Goal: Information Seeking & Learning: Check status

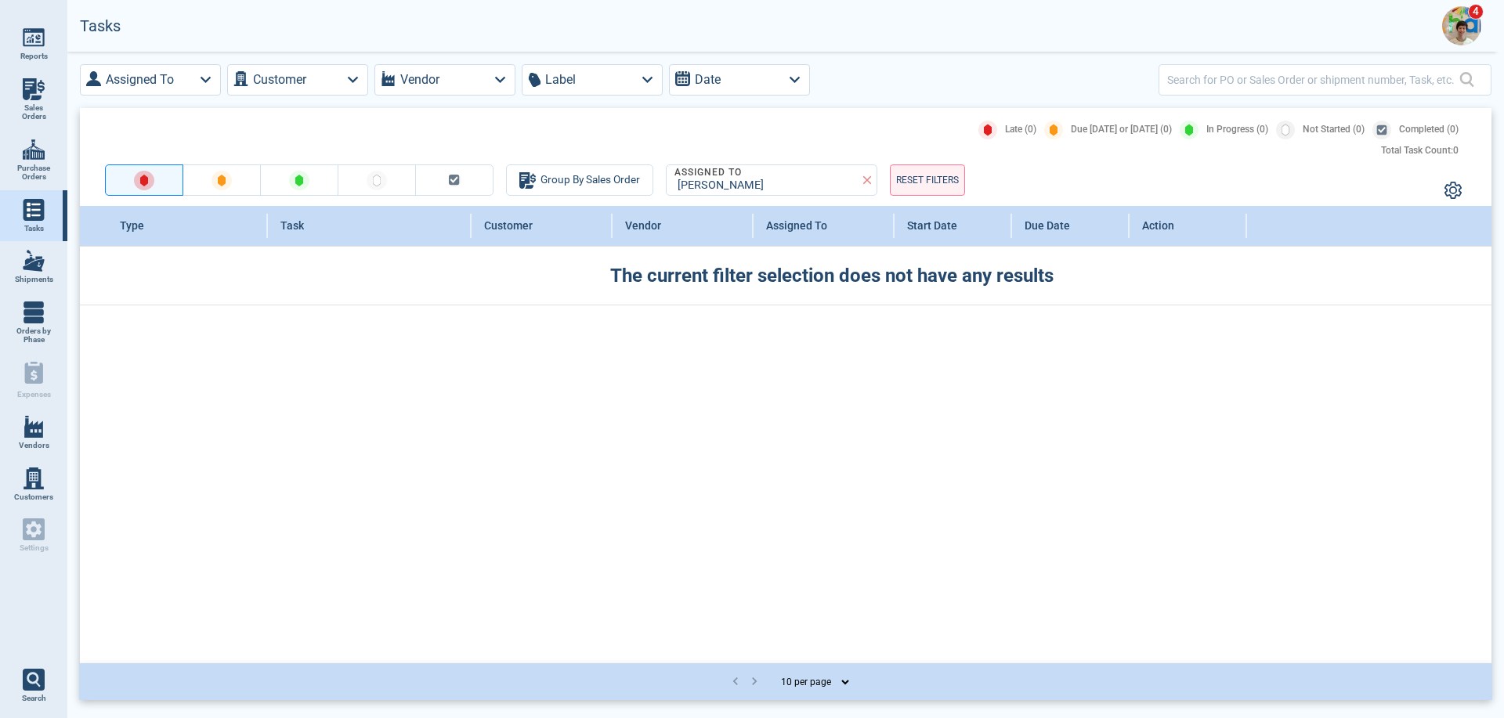
click at [21, 94] on link "Sales Orders" at bounding box center [33, 100] width 67 height 60
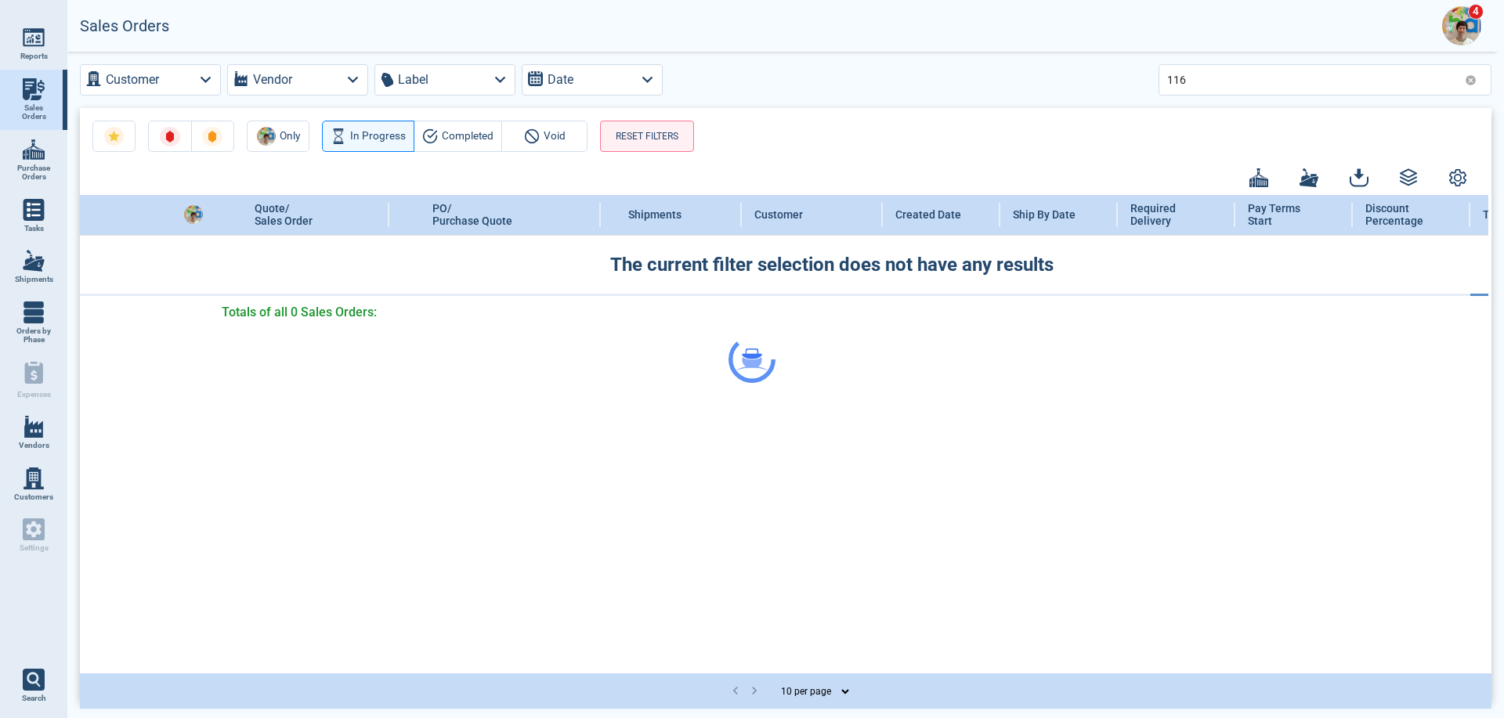
click at [1194, 78] on div at bounding box center [752, 359] width 1504 height 718
click at [428, 138] on div at bounding box center [752, 359] width 1504 height 718
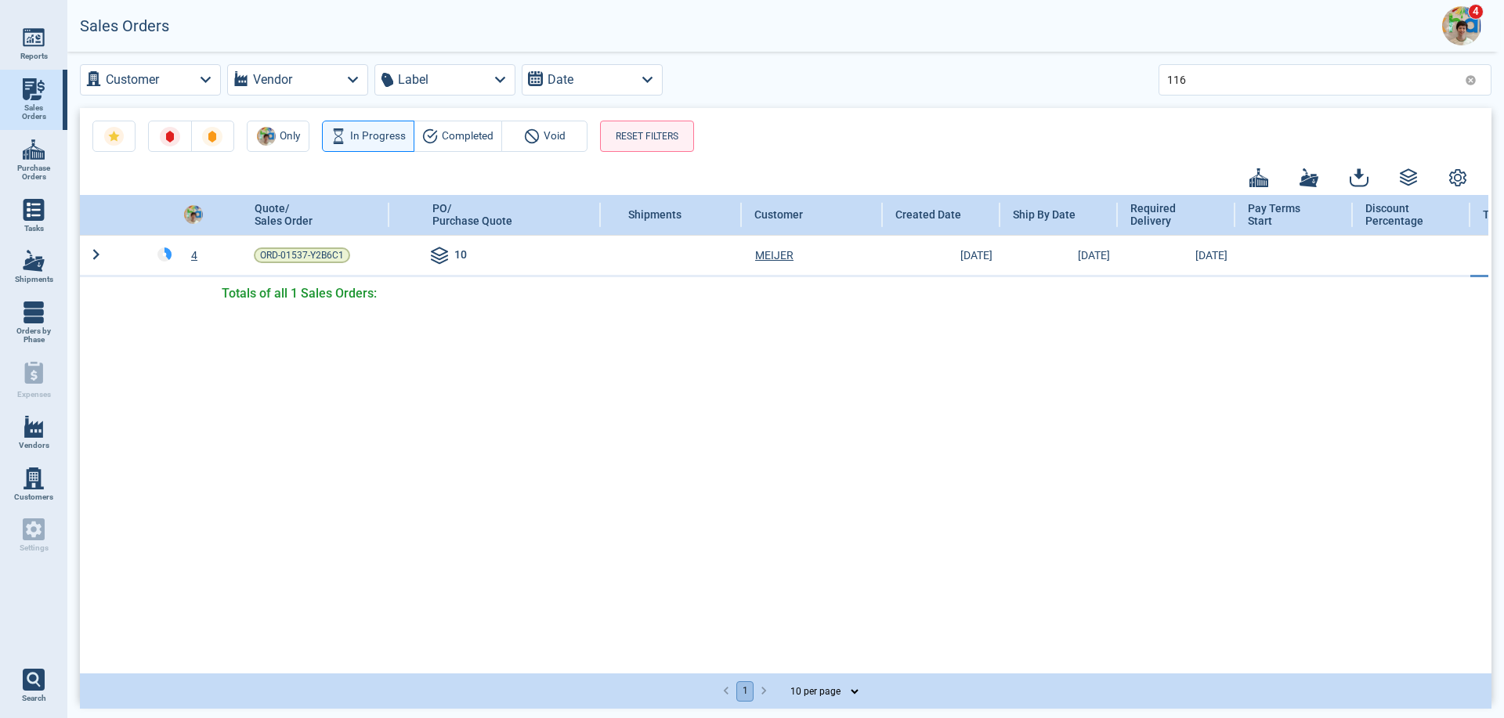
click at [429, 137] on icon "button" at bounding box center [433, 134] width 9 height 6
click at [1200, 81] on input "116" at bounding box center [1312, 79] width 291 height 23
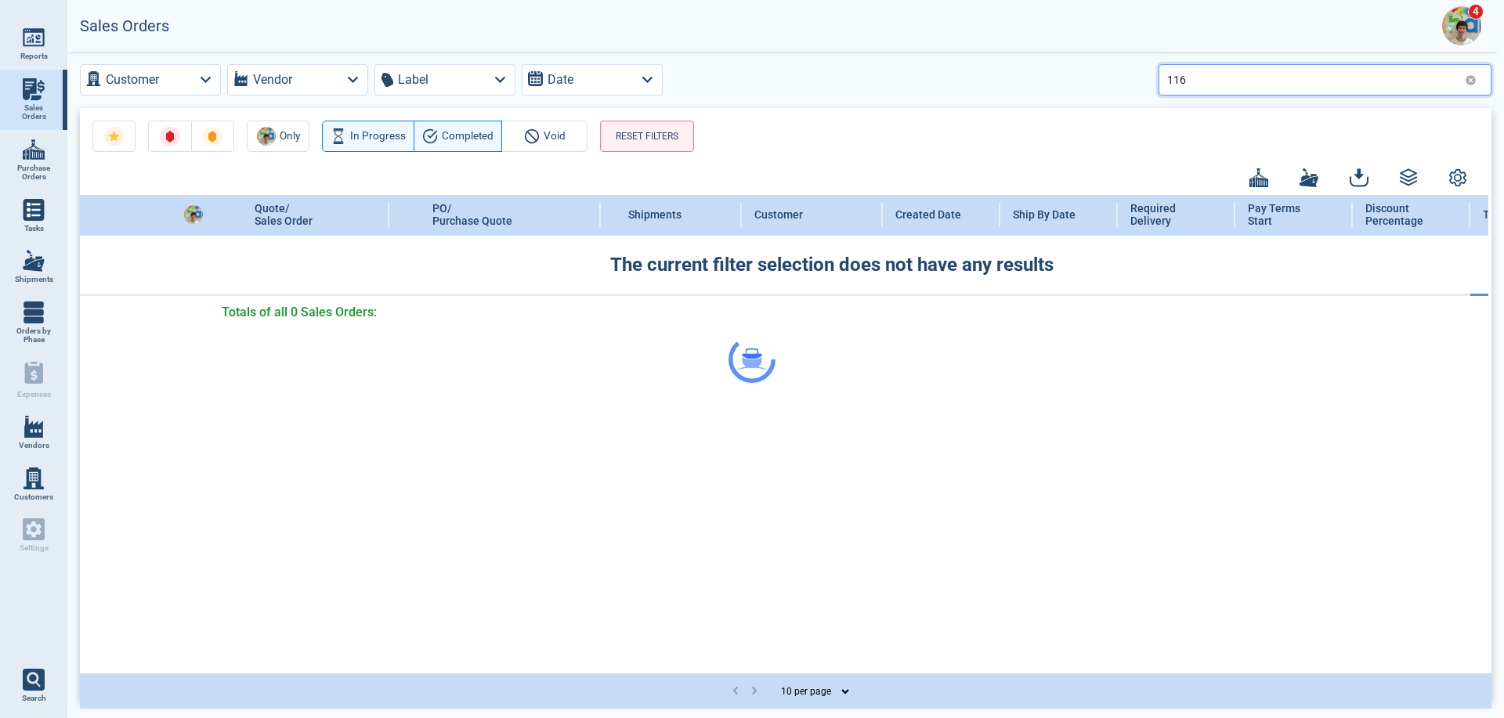
drag, startPoint x: 1200, startPoint y: 81, endPoint x: 1133, endPoint y: 76, distance: 66.8
click at [1133, 76] on div "Customer Vendor Label Date 116 Only In Progress Completed Void RESET FILTERS Qu…" at bounding box center [785, 384] width 1437 height 664
type input "914"
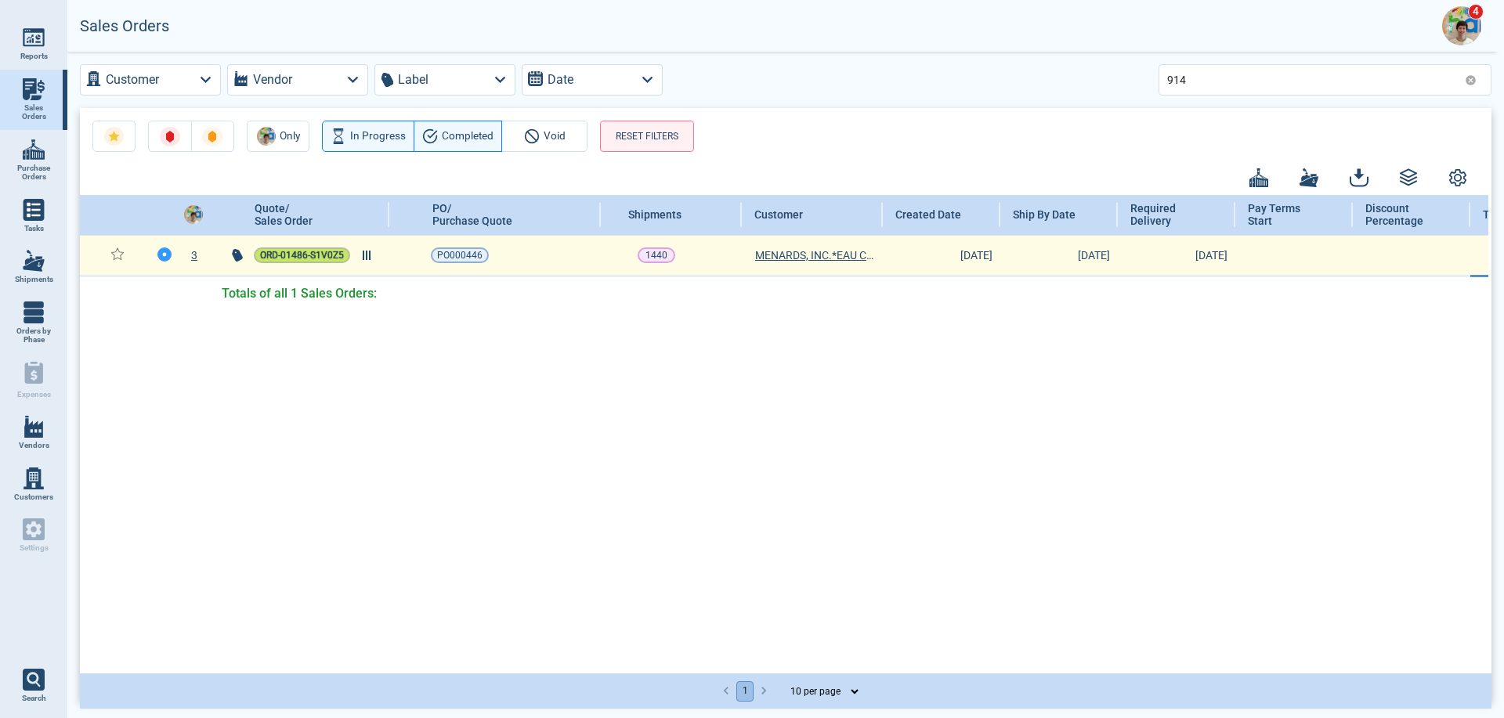
click at [280, 261] on span "ORD-01486-S1V0Z5" at bounding box center [302, 256] width 84 height 16
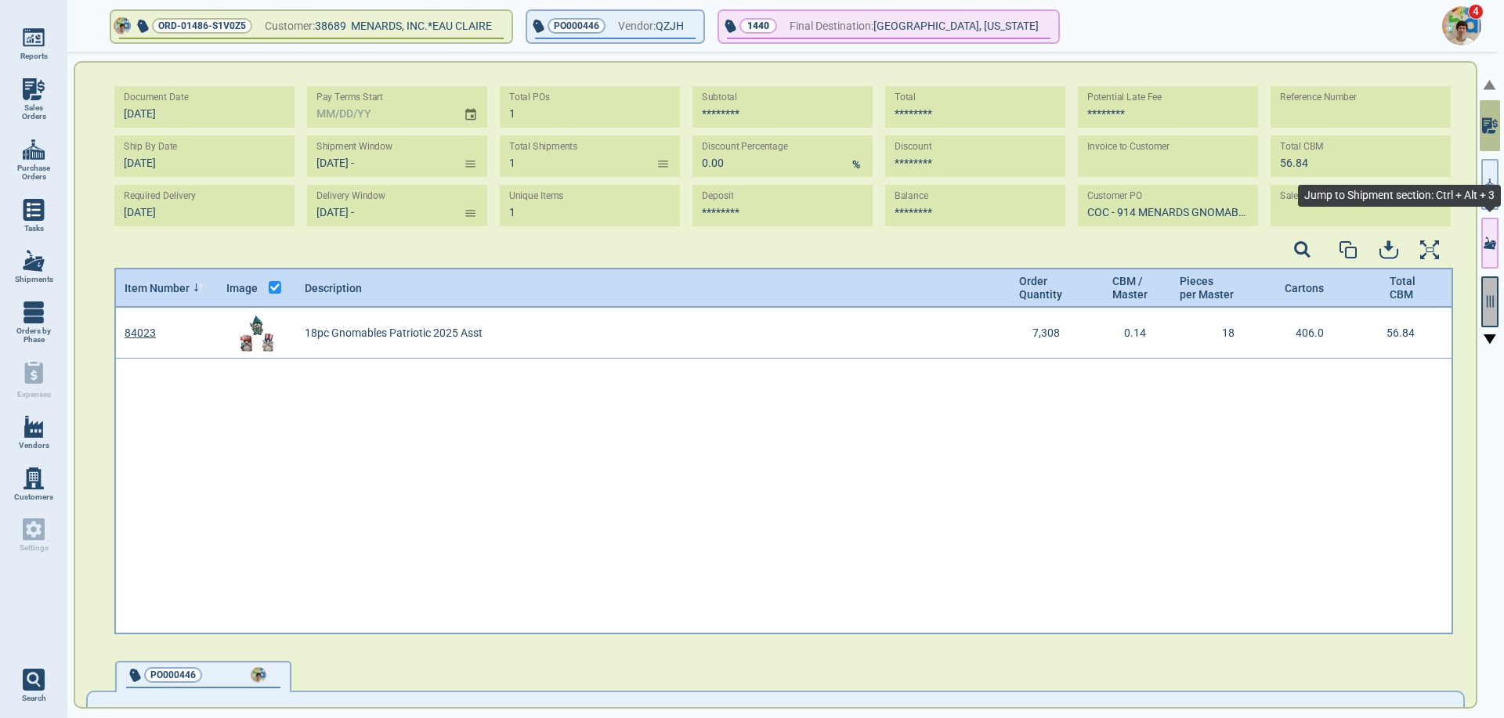
type input "[DATE] -"
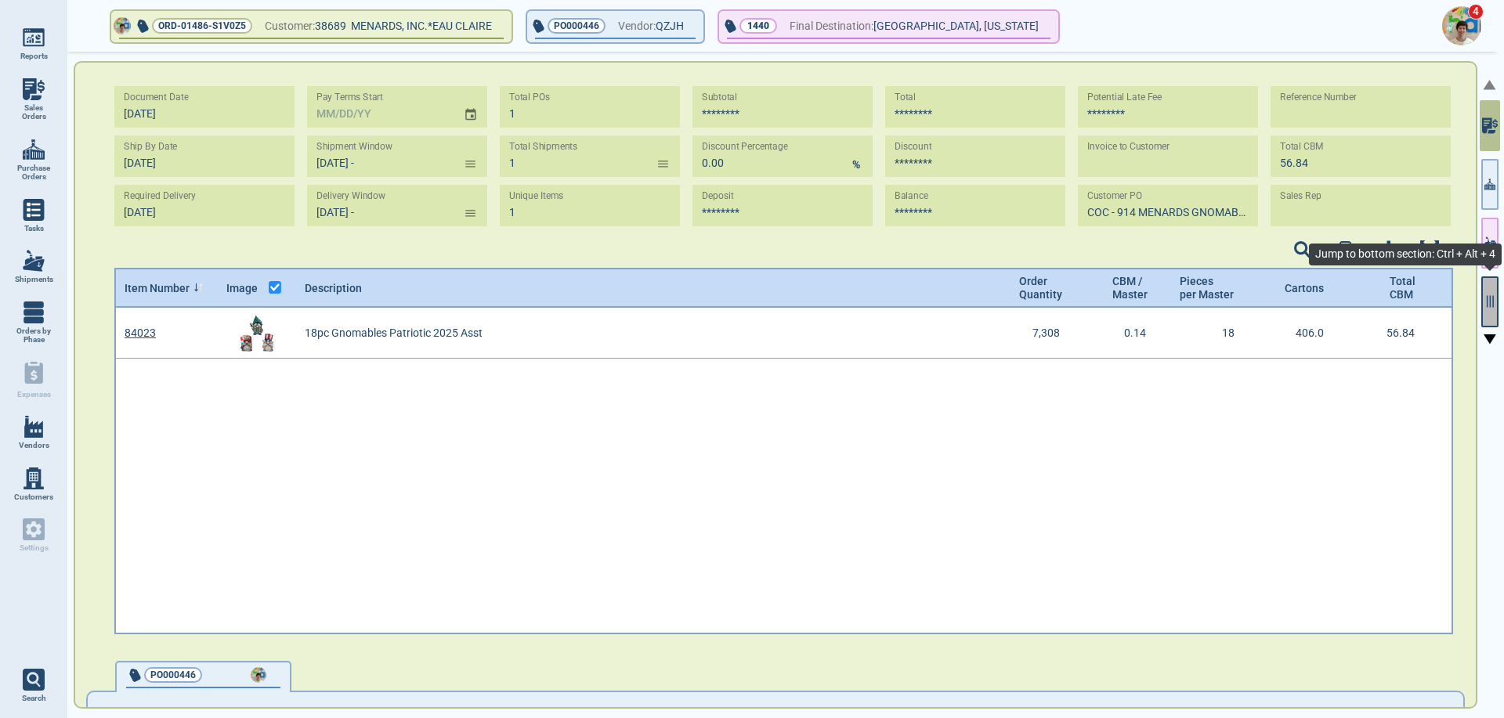
scroll to position [5, 5]
click at [1493, 303] on icon "button" at bounding box center [1490, 302] width 7 height 12
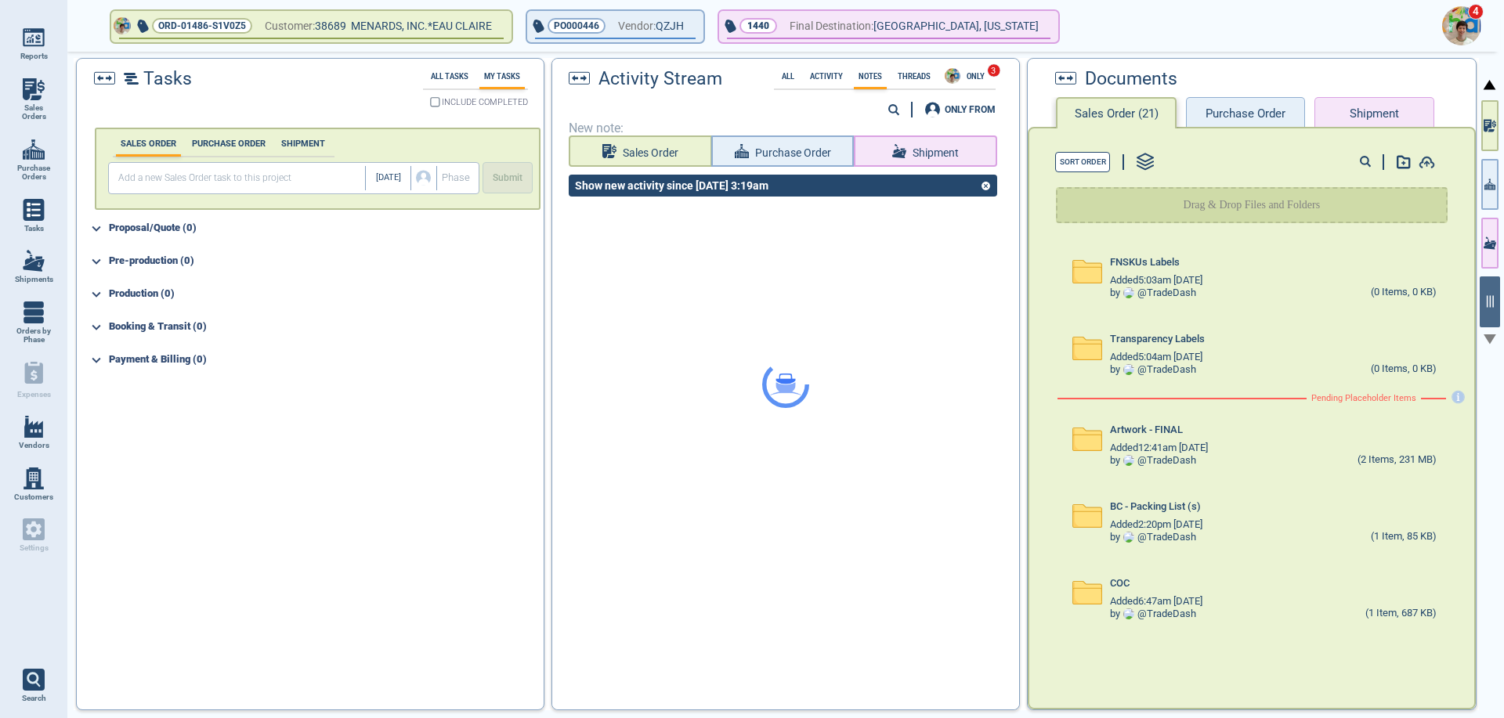
click at [1271, 105] on button "Purchase Order" at bounding box center [1245, 112] width 119 height 31
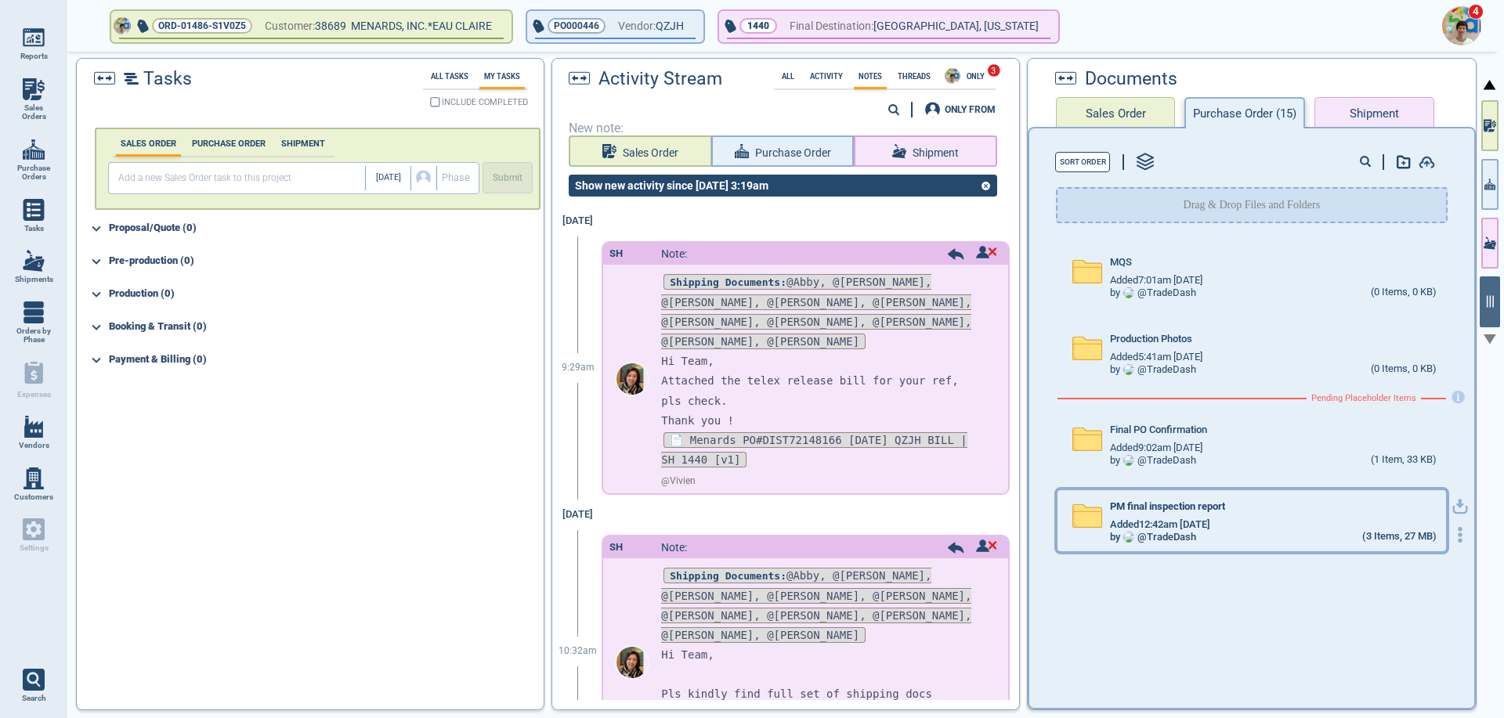
click at [1237, 522] on div "Added 12:42am [DATE]" at bounding box center [1273, 525] width 326 height 13
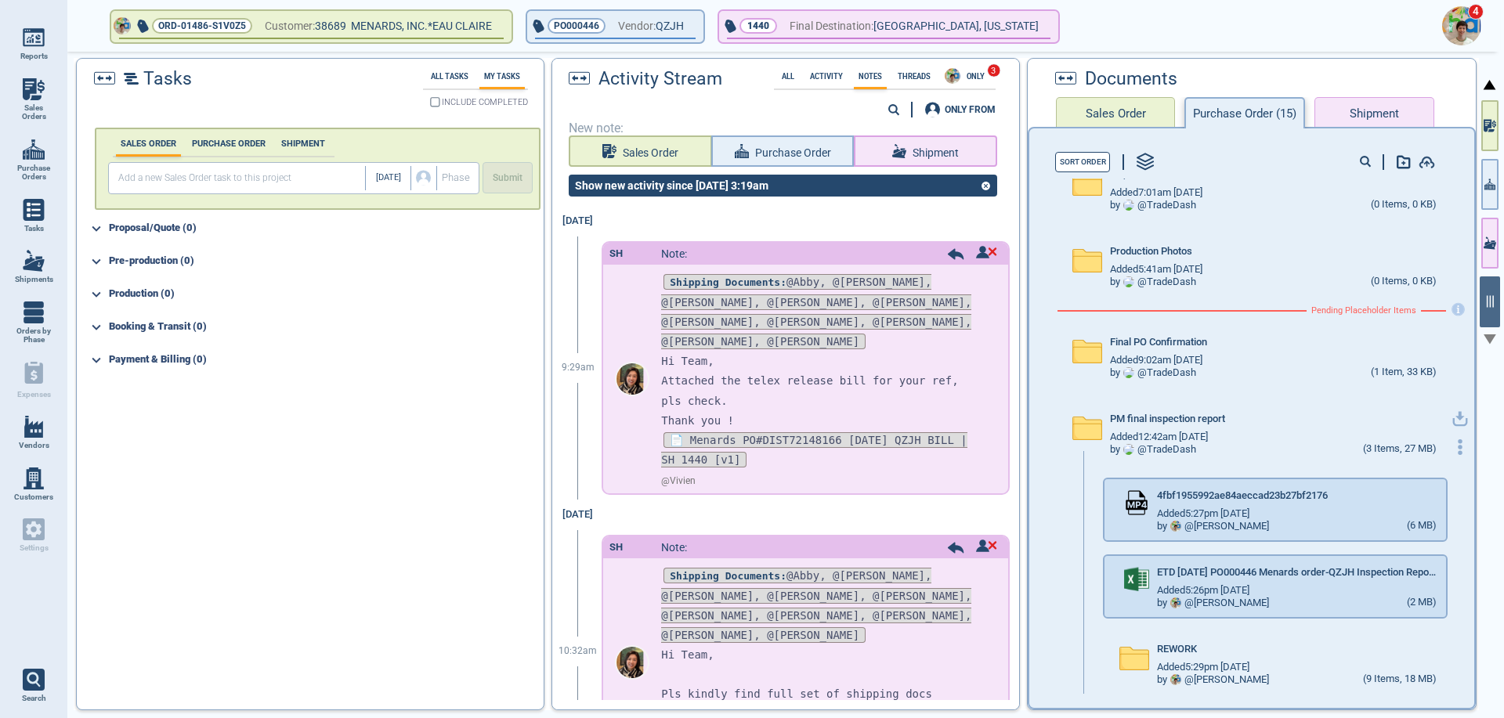
scroll to position [89, 0]
click at [31, 99] on img at bounding box center [34, 89] width 22 height 22
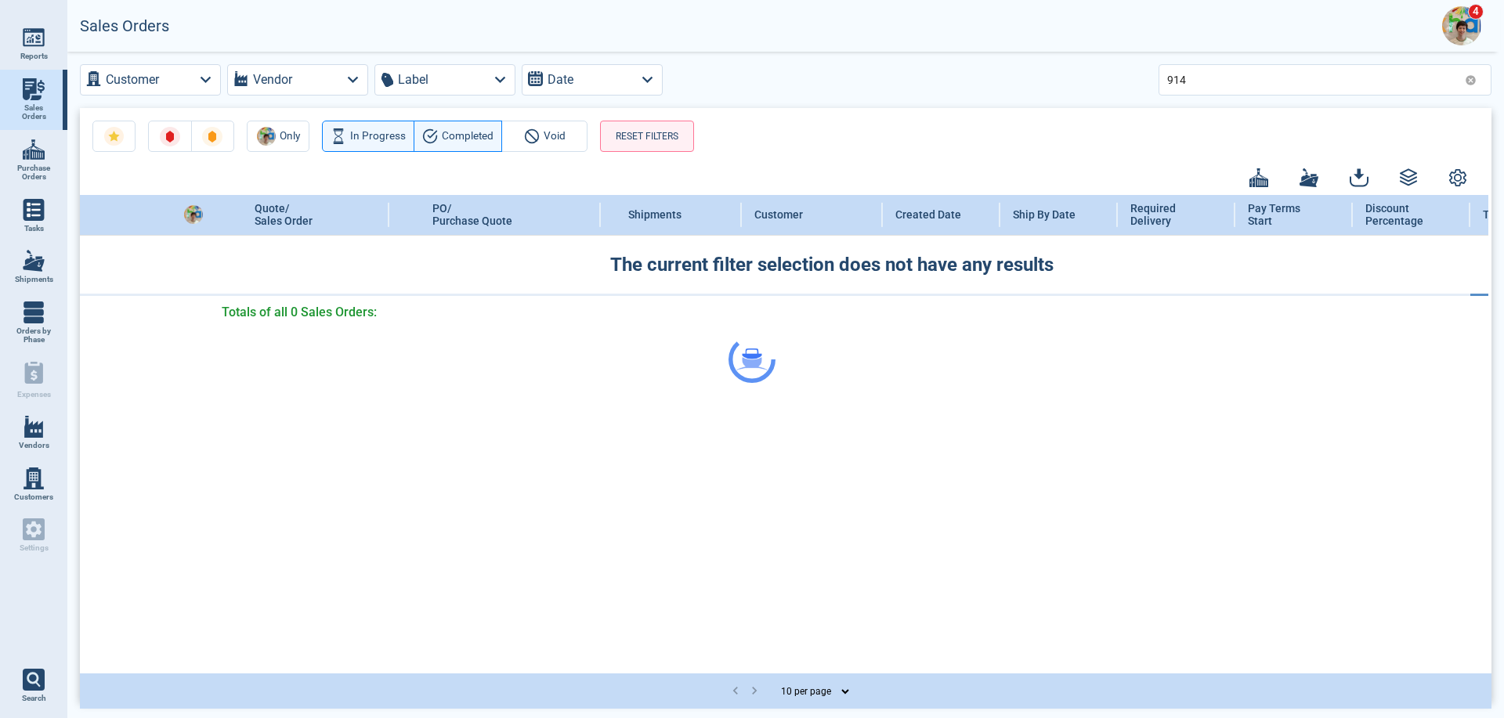
drag, startPoint x: 1193, startPoint y: 78, endPoint x: 1163, endPoint y: 82, distance: 30.8
click at [1163, 82] on div at bounding box center [752, 359] width 1504 height 718
drag, startPoint x: 1189, startPoint y: 77, endPoint x: 1155, endPoint y: 78, distance: 34.5
click at [1155, 78] on div at bounding box center [752, 359] width 1504 height 718
click at [1196, 79] on div at bounding box center [752, 359] width 1504 height 718
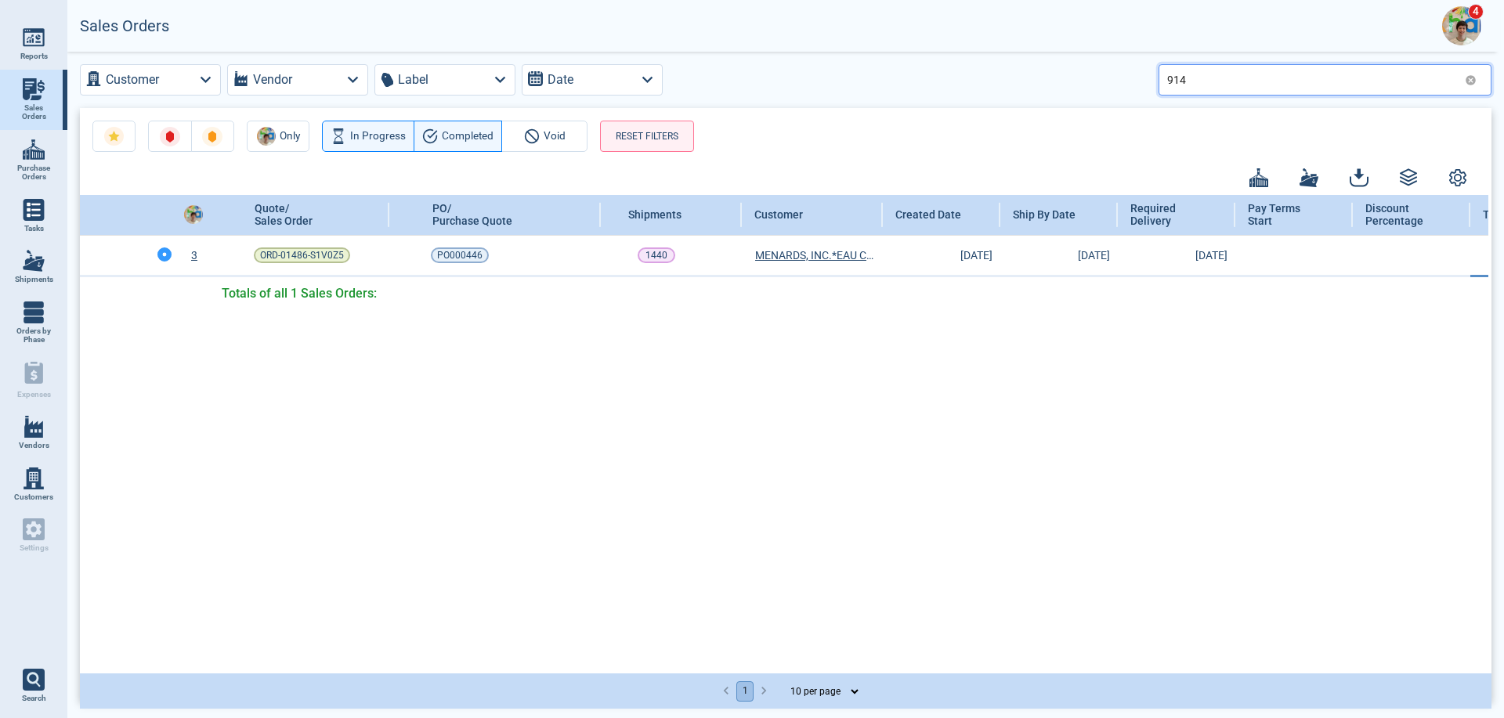
drag, startPoint x: 1214, startPoint y: 87, endPoint x: 1158, endPoint y: 87, distance: 56.4
click at [1158, 87] on div "Customer Vendor Label Date 914" at bounding box center [786, 79] width 1412 height 31
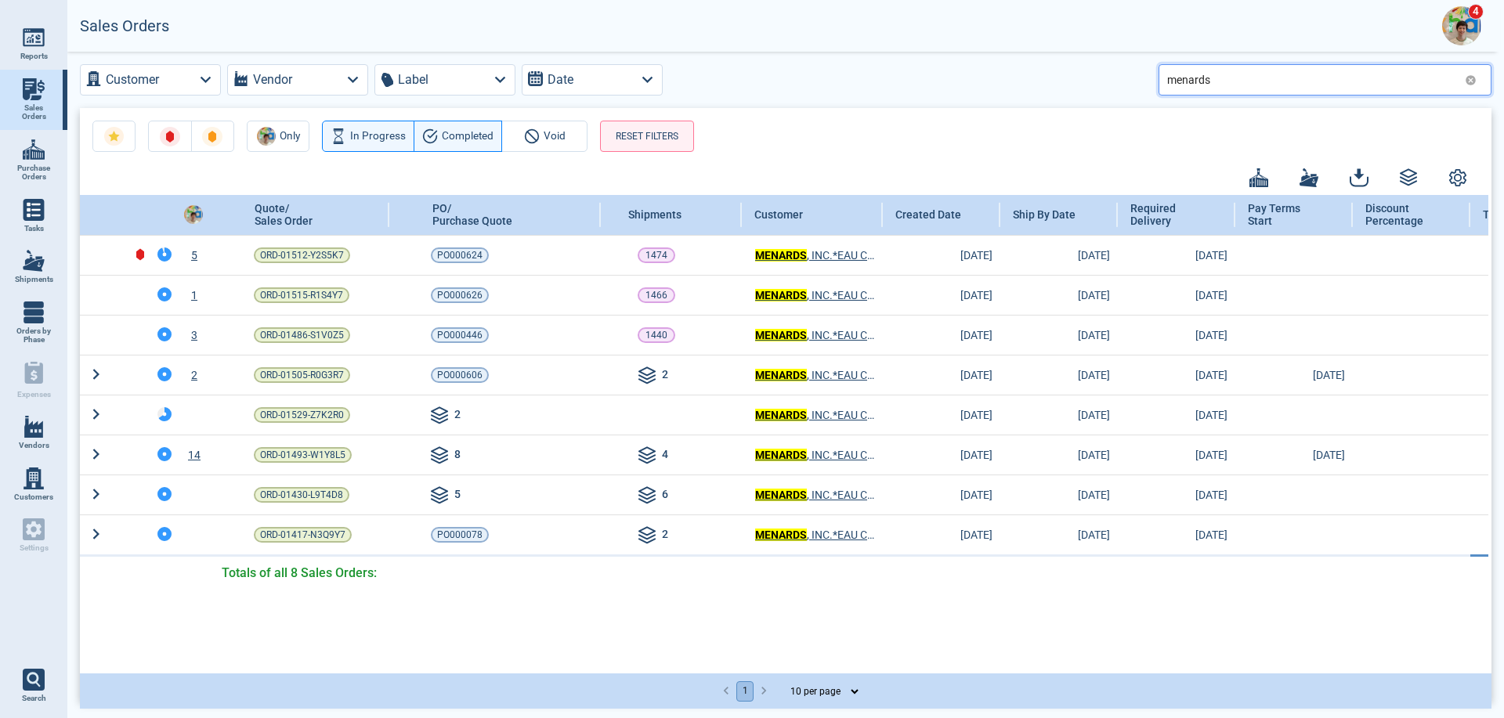
drag, startPoint x: 1227, startPoint y: 80, endPoint x: 1089, endPoint y: 69, distance: 138.3
click at [1089, 69] on div "Customer Vendor Label Date menards" at bounding box center [786, 79] width 1412 height 31
type input "running"
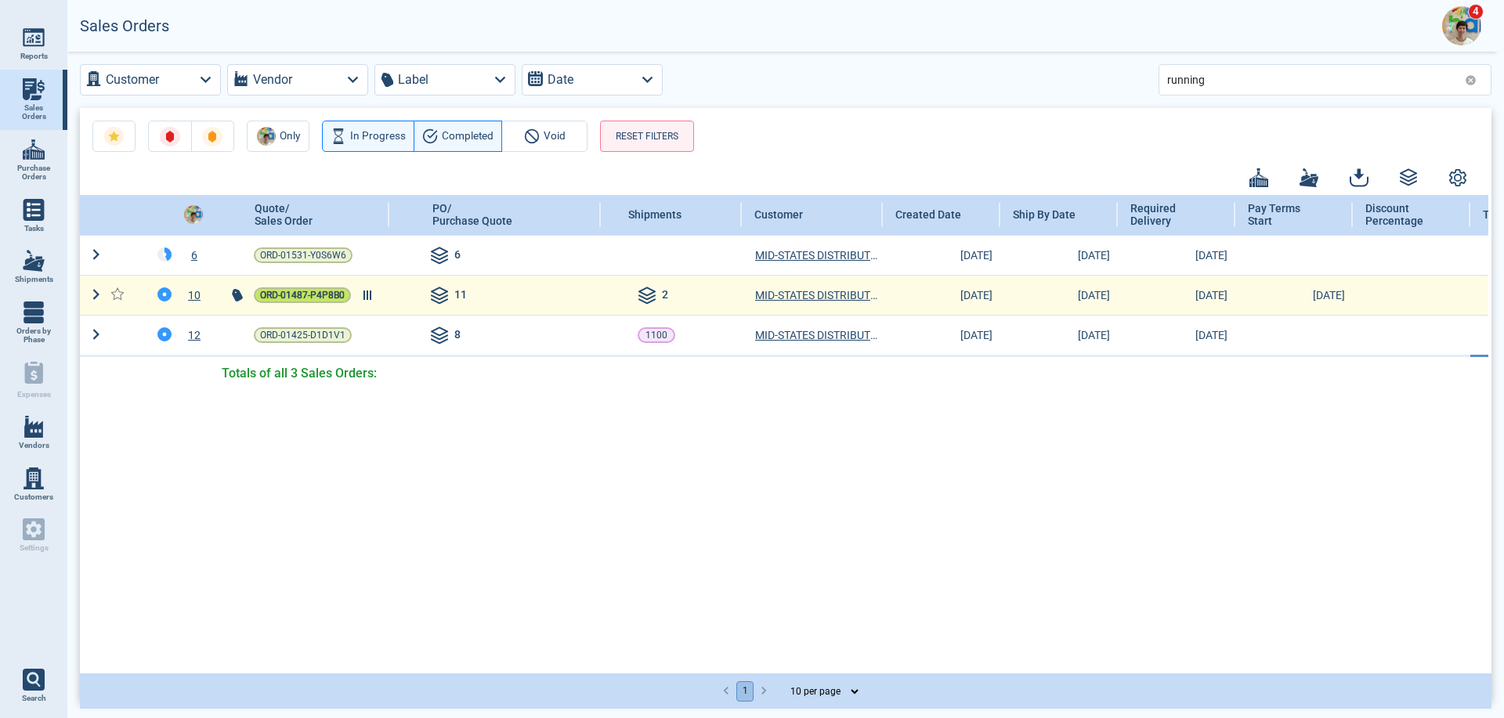
click at [277, 296] on span "ORD-01487-P4P8B0" at bounding box center [302, 296] width 85 height 16
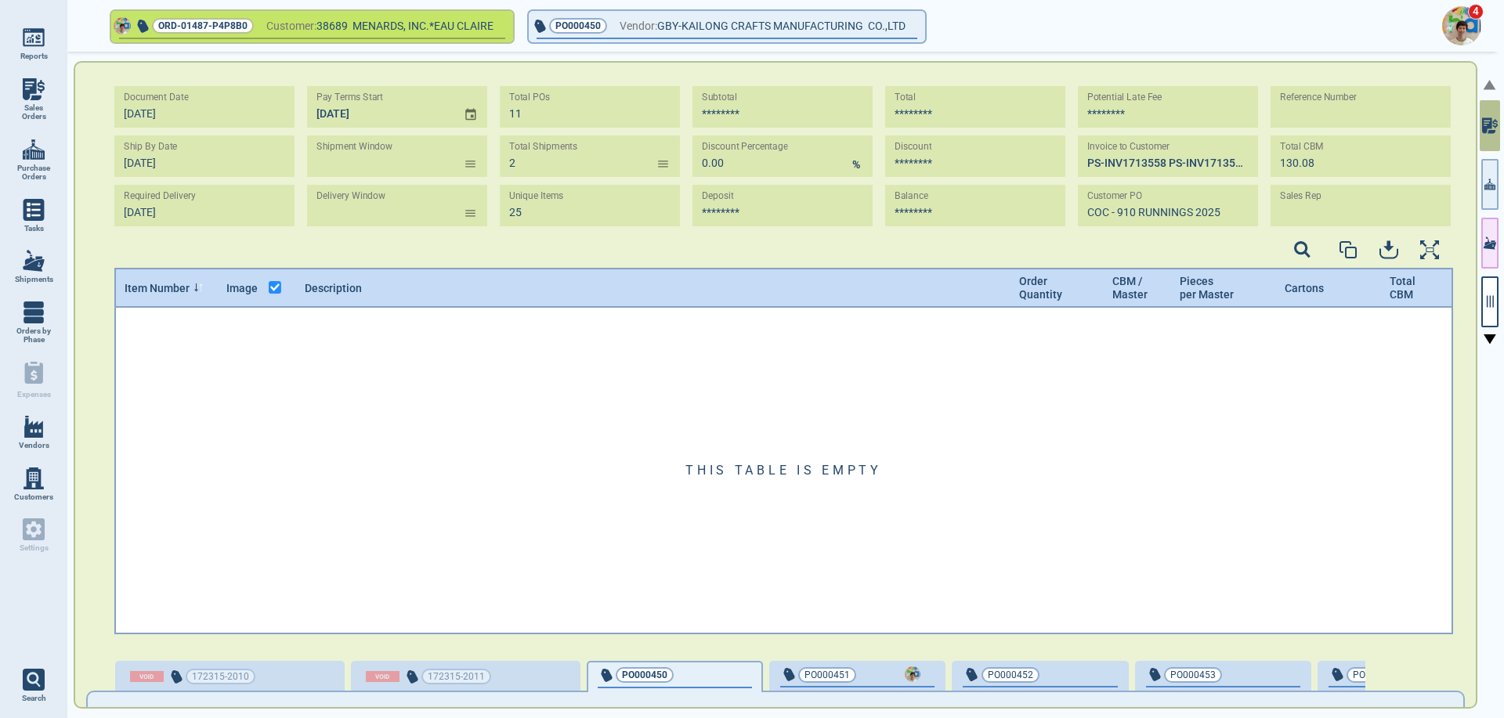
type input "2"
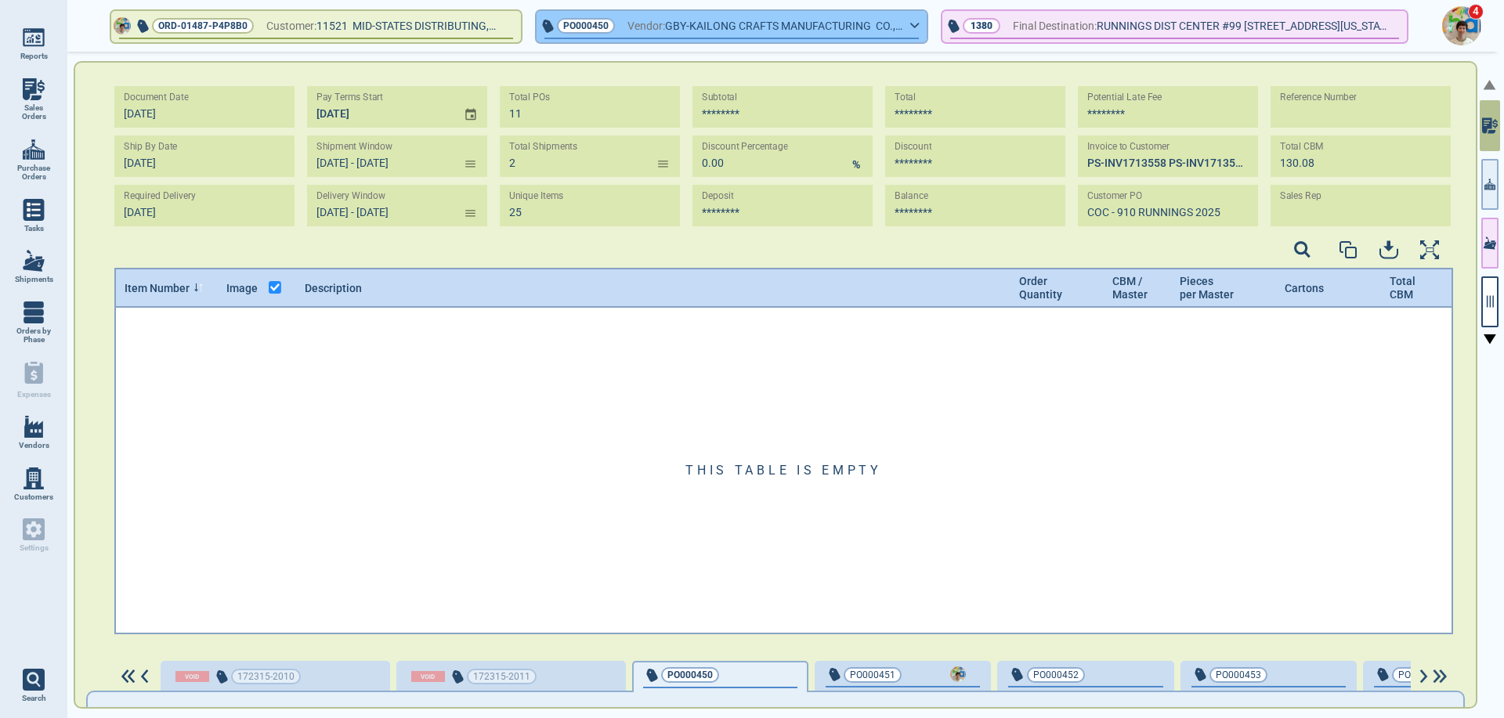
type input "[DATE] - [DATE]"
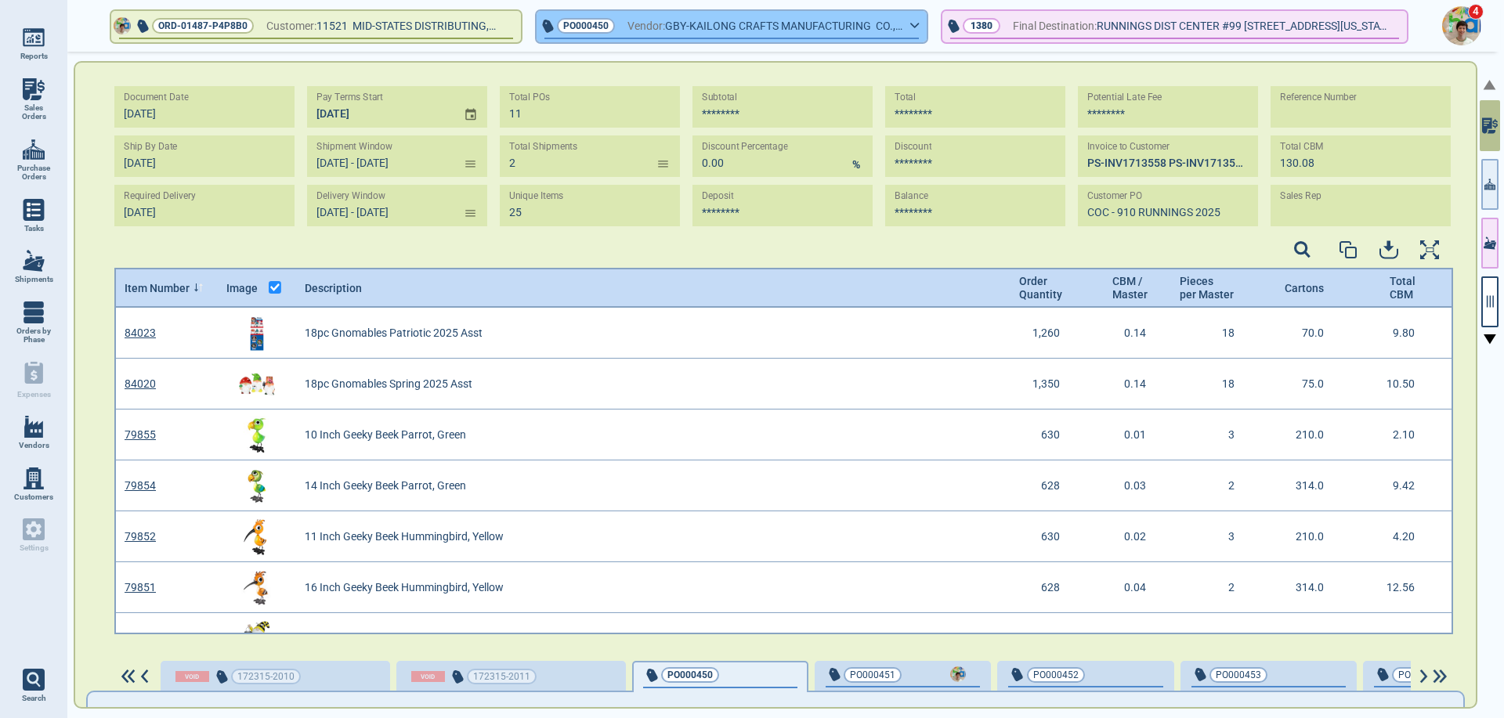
scroll to position [322, 1334]
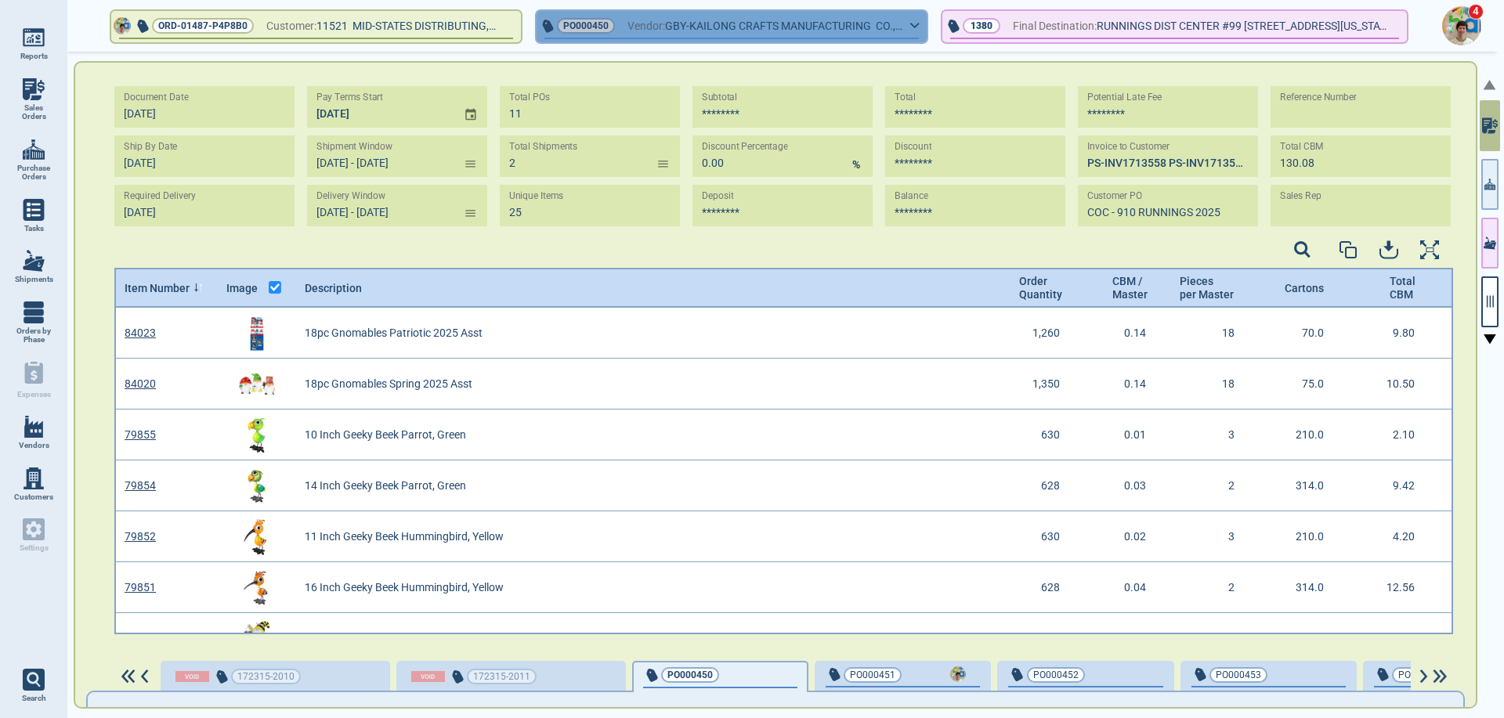
click at [910, 25] on icon "button" at bounding box center [914, 25] width 9 height 7
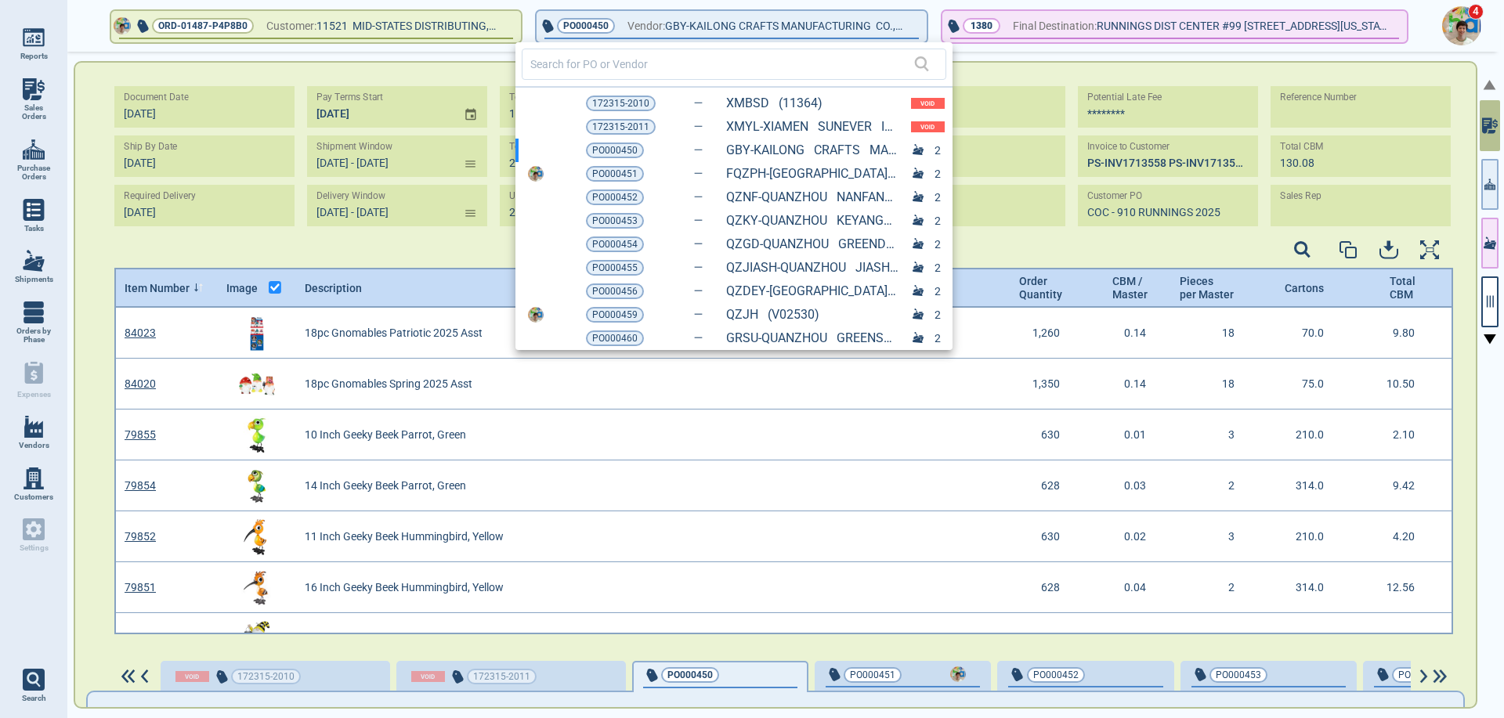
drag, startPoint x: 613, startPoint y: 313, endPoint x: 1096, endPoint y: 309, distance: 482.6
click at [613, 313] on span "PO000459" at bounding box center [614, 315] width 45 height 16
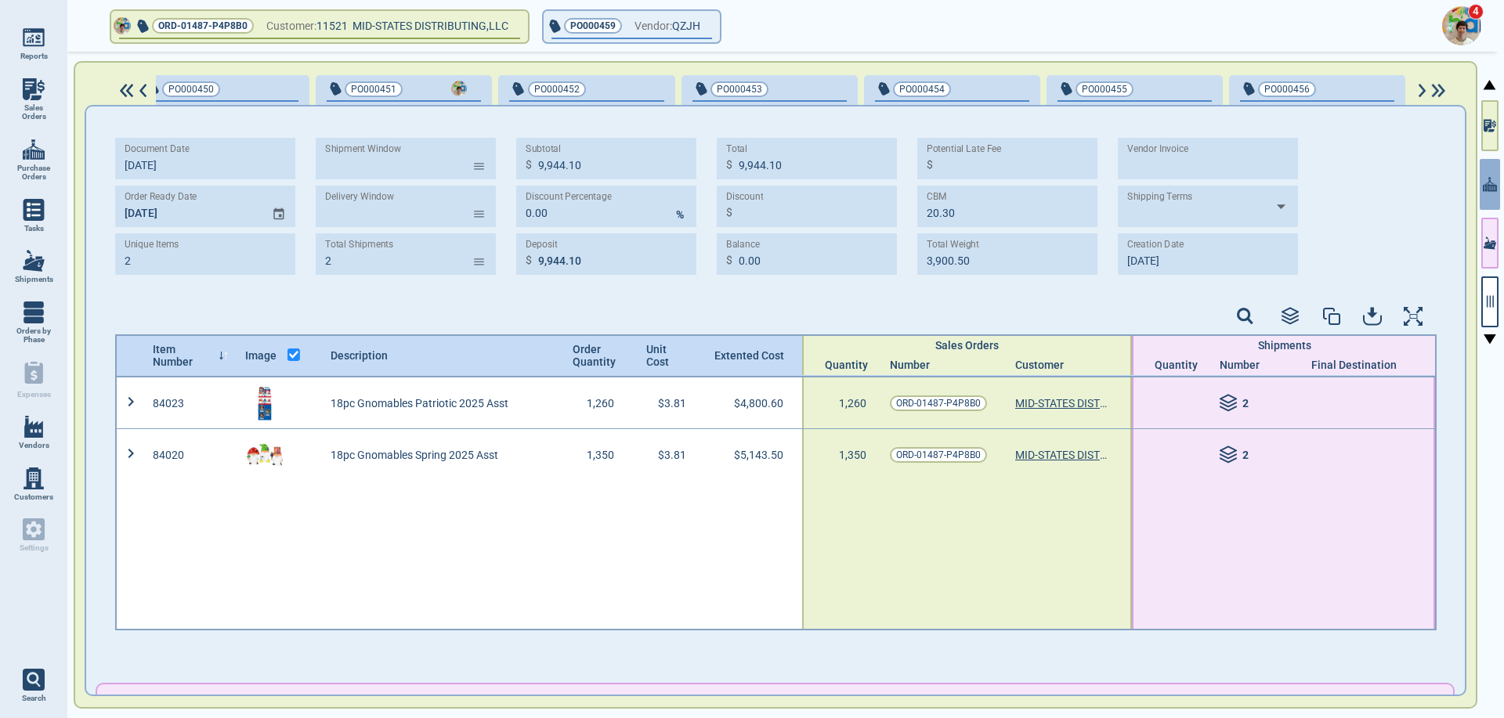
type input "[DATE] - [DATE]"
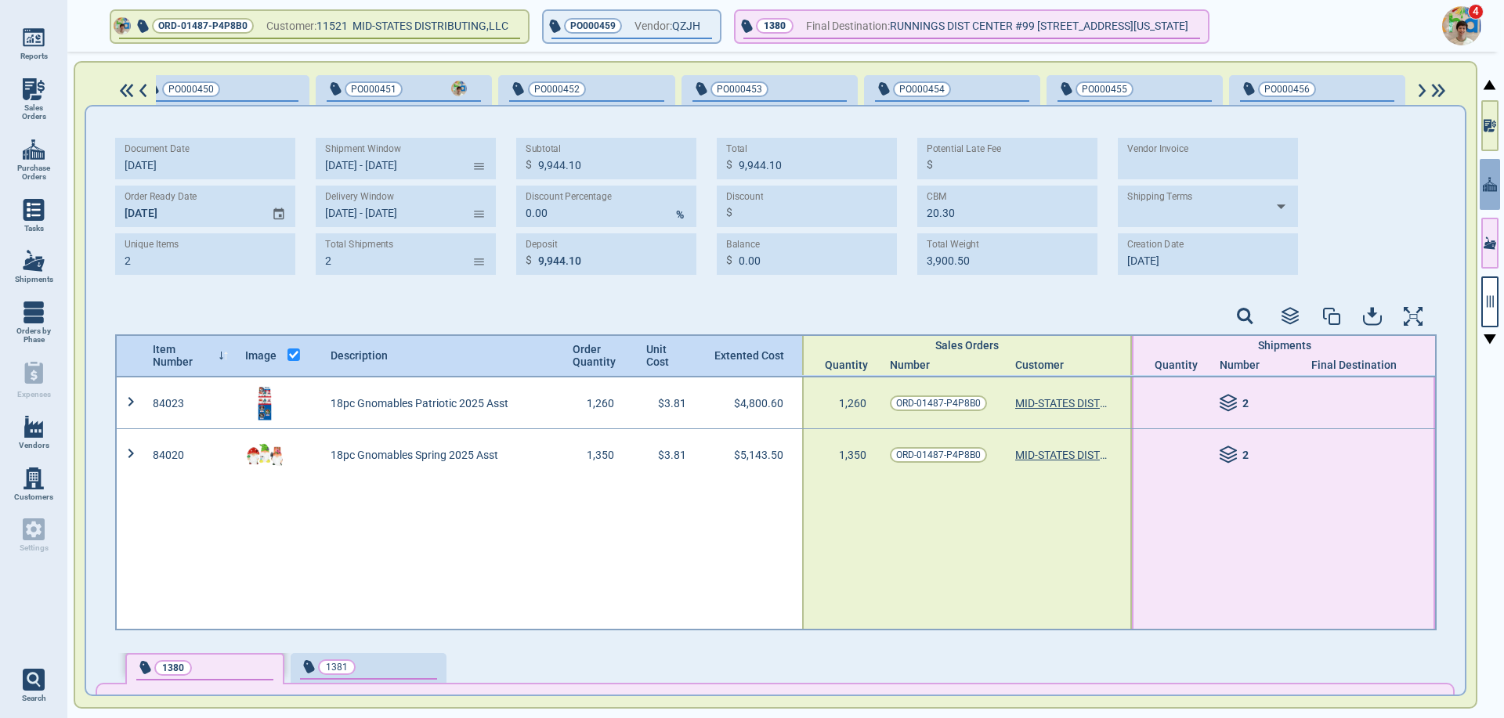
scroll to position [0, 663]
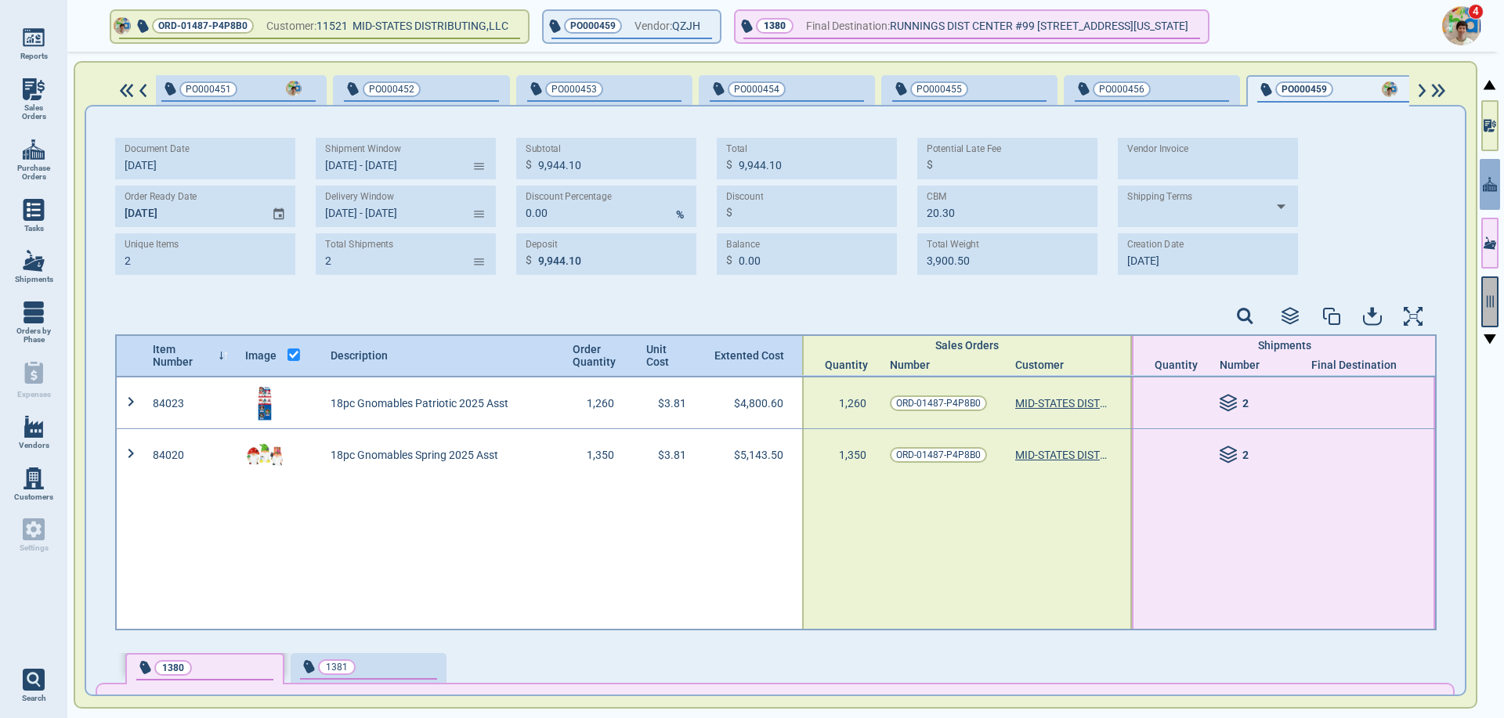
click at [1488, 317] on button "button" at bounding box center [1490, 302] width 17 height 51
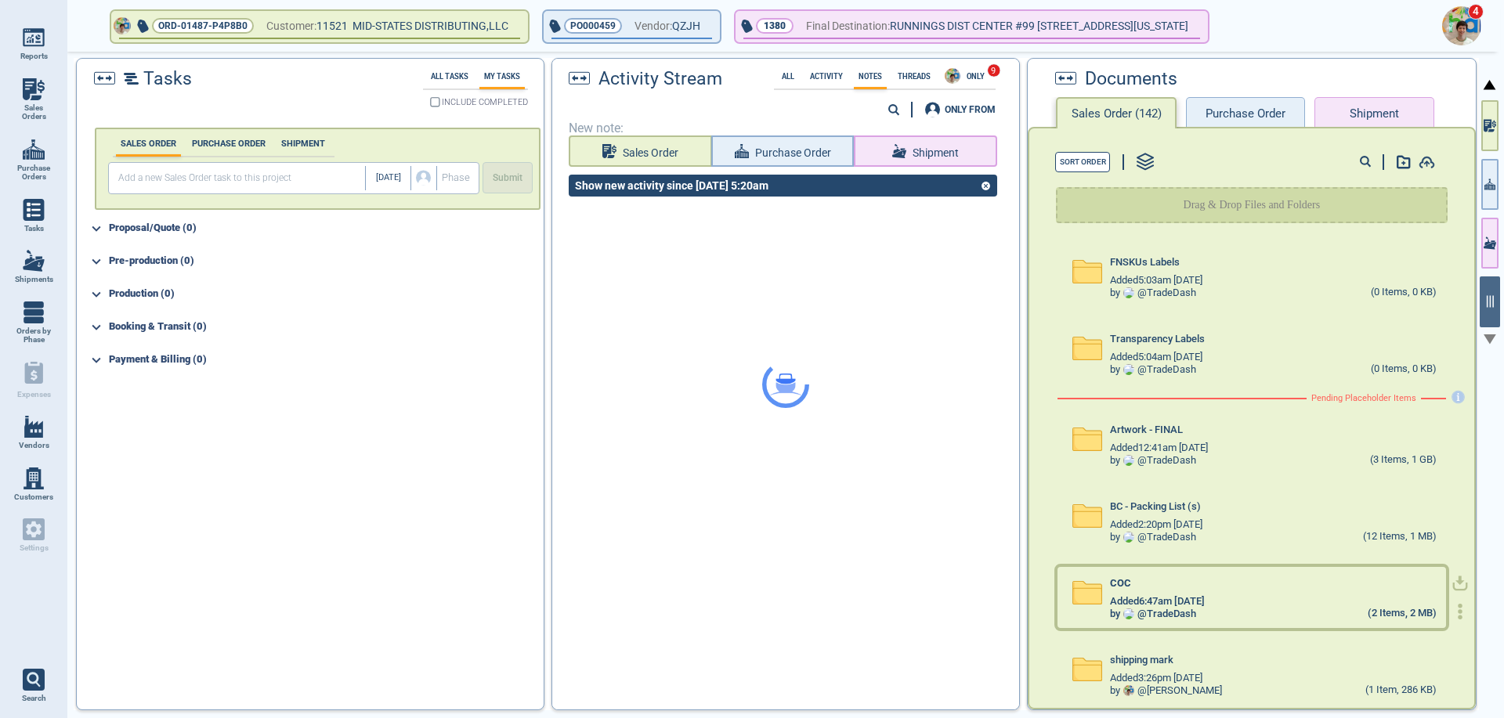
scroll to position [11, 0]
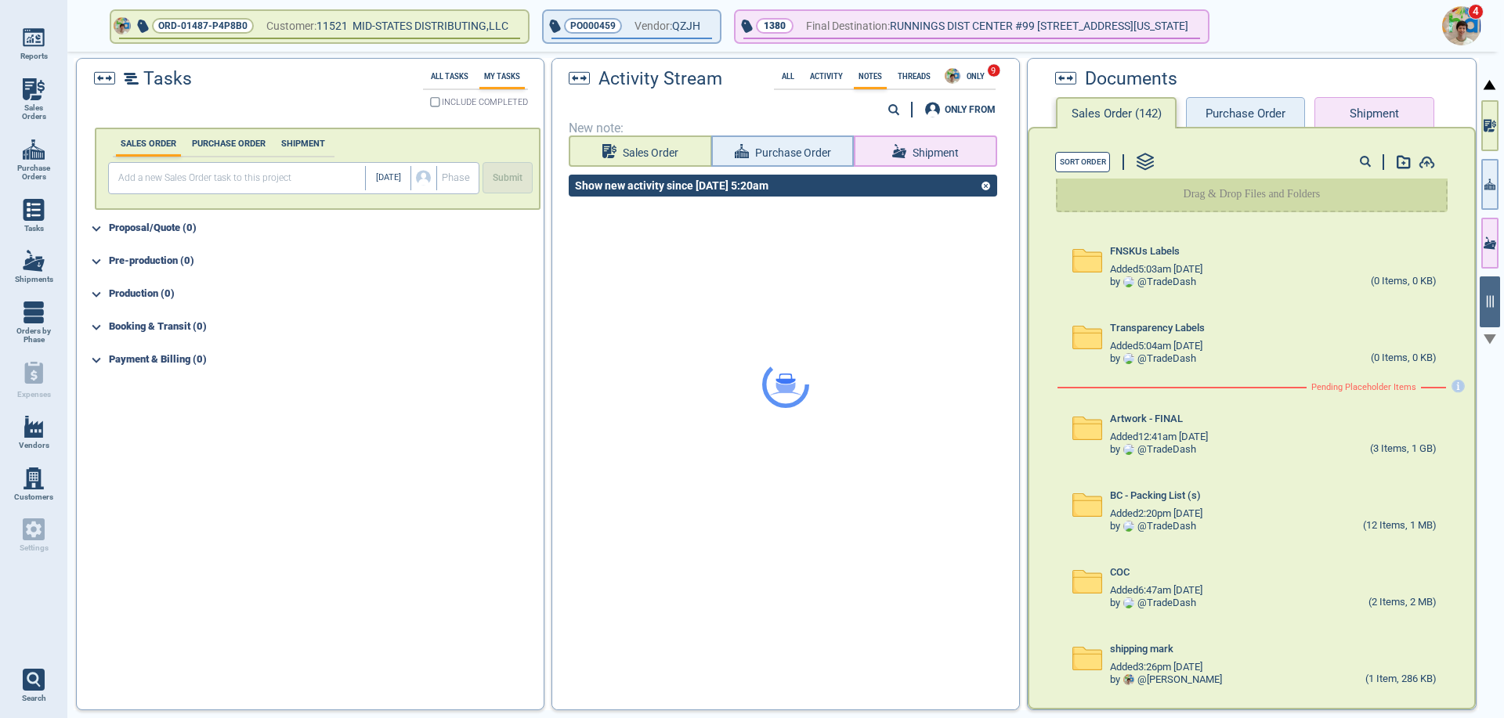
click at [1243, 112] on button "Purchase Order" at bounding box center [1245, 112] width 119 height 31
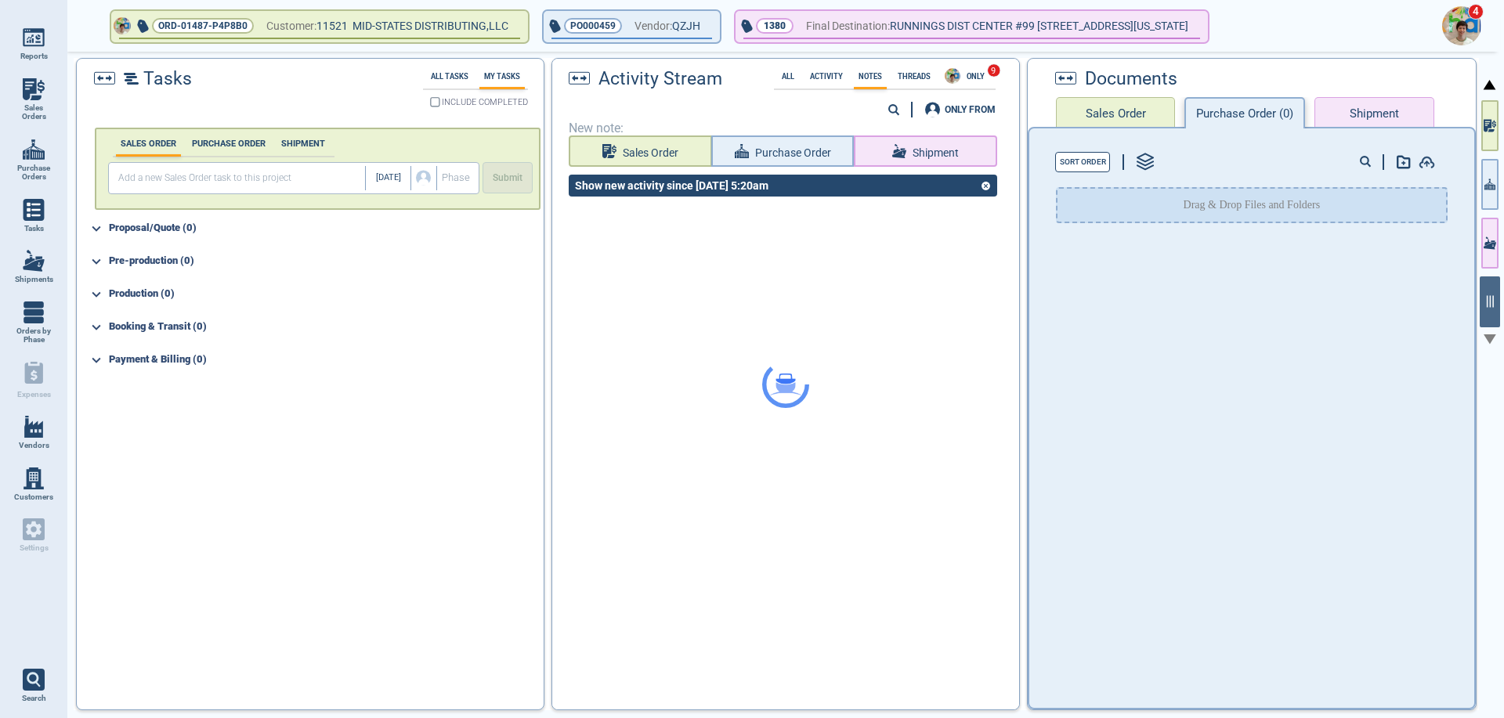
scroll to position [0, 0]
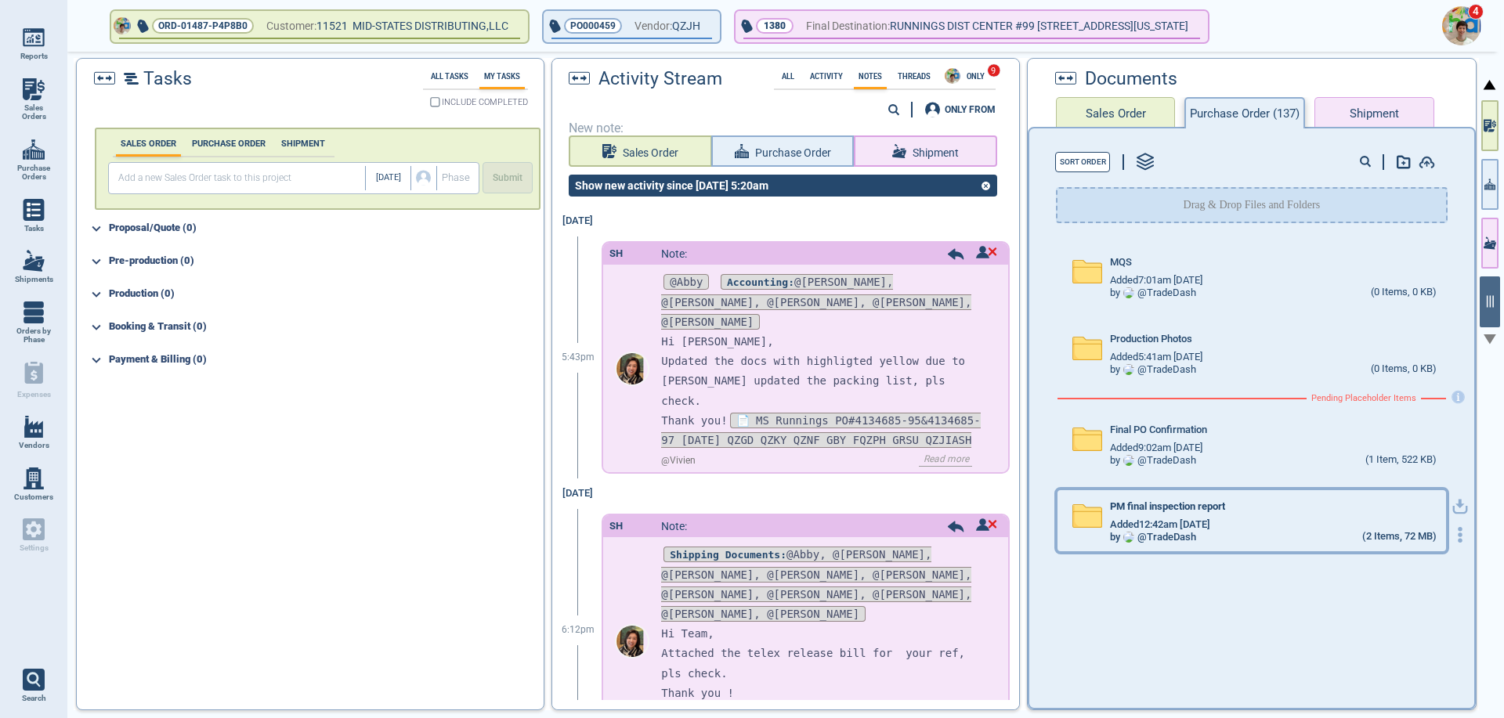
click at [1233, 514] on div "PM final inspection report" at bounding box center [1273, 509] width 326 height 17
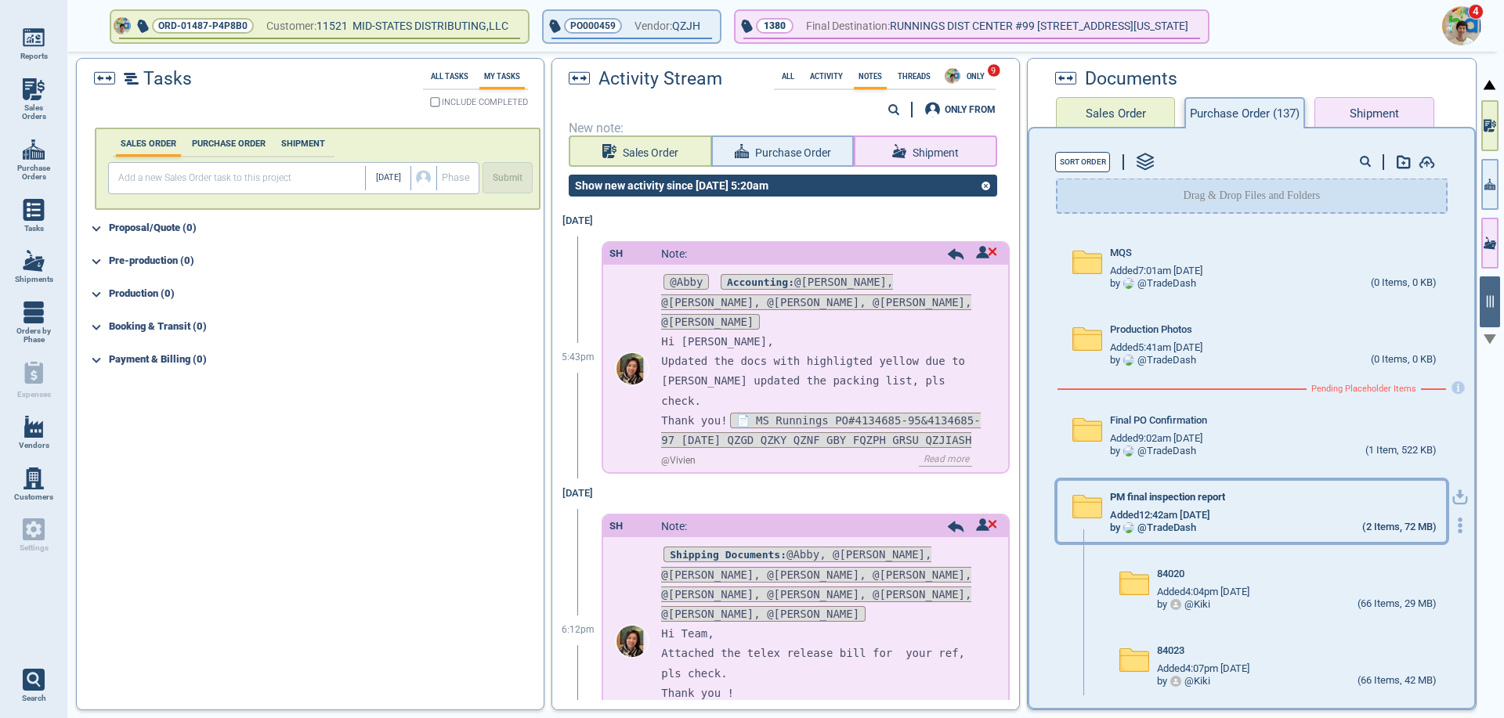
scroll to position [12, 0]
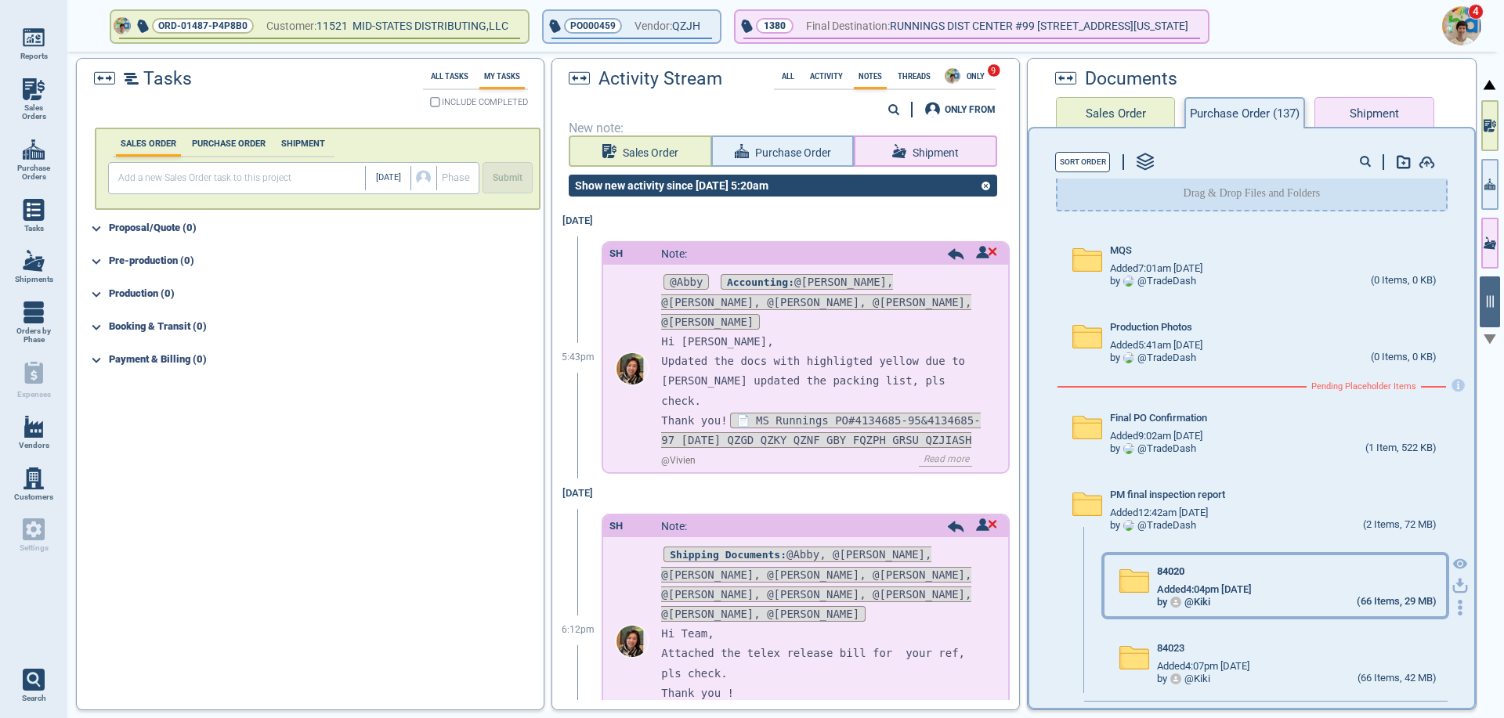
click at [1242, 582] on div "84020" at bounding box center [1296, 574] width 279 height 17
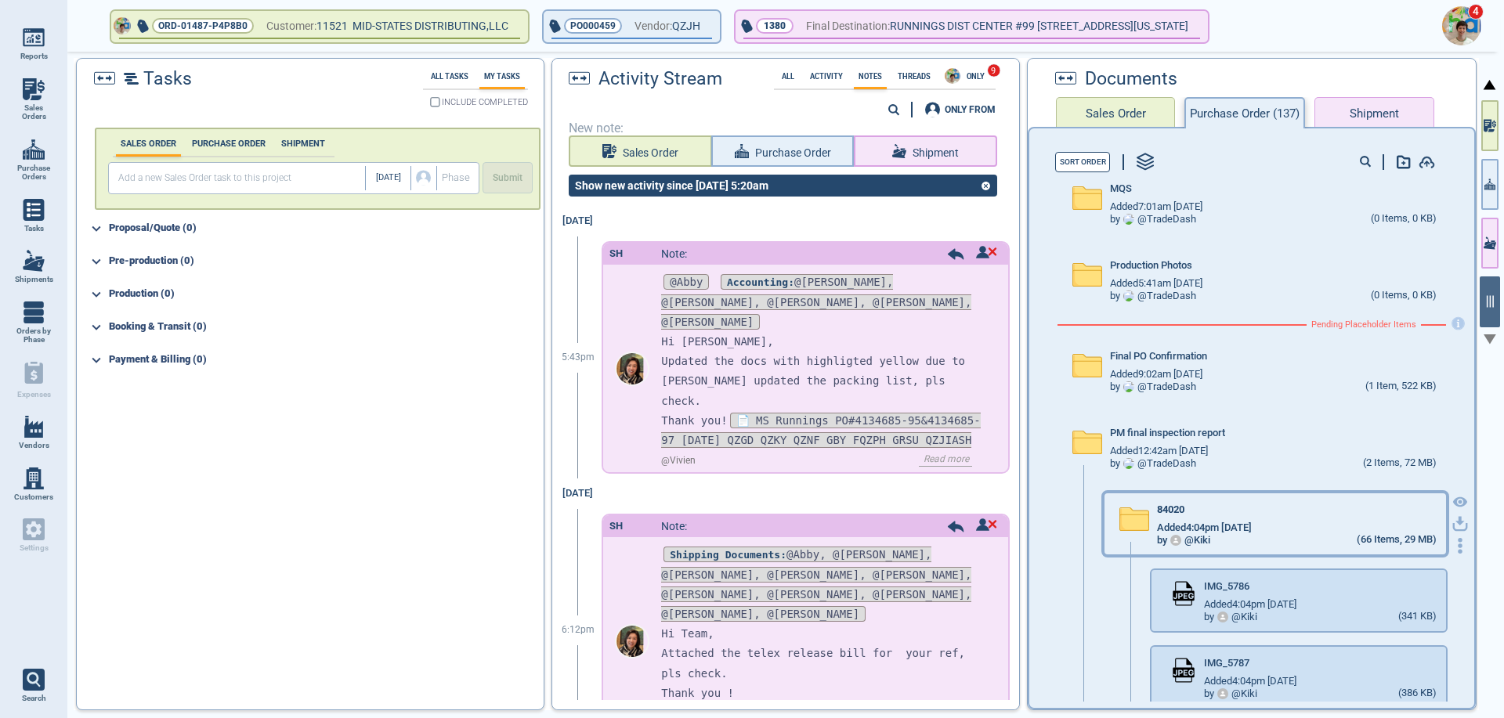
scroll to position [0, 0]
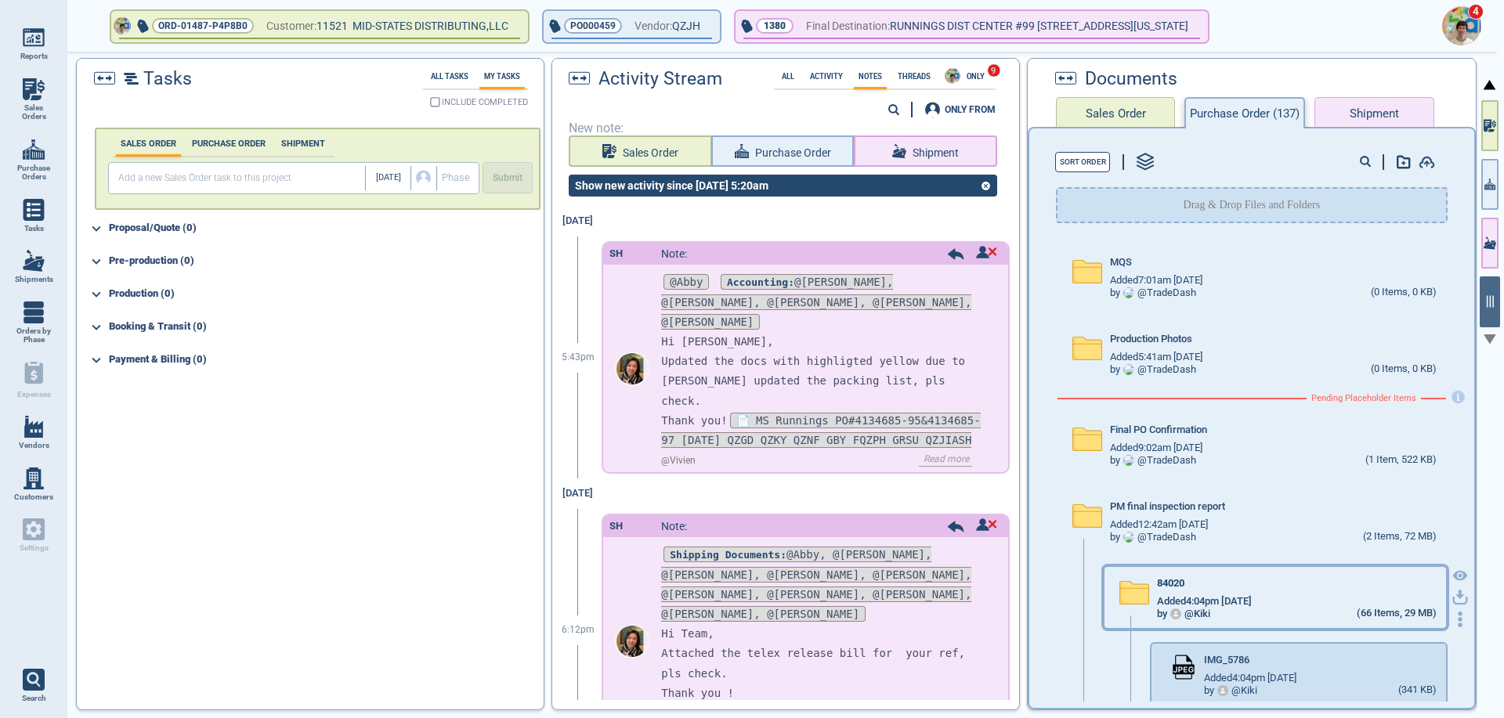
click at [1244, 603] on span "Added 4:04pm [DATE]" at bounding box center [1204, 602] width 95 height 12
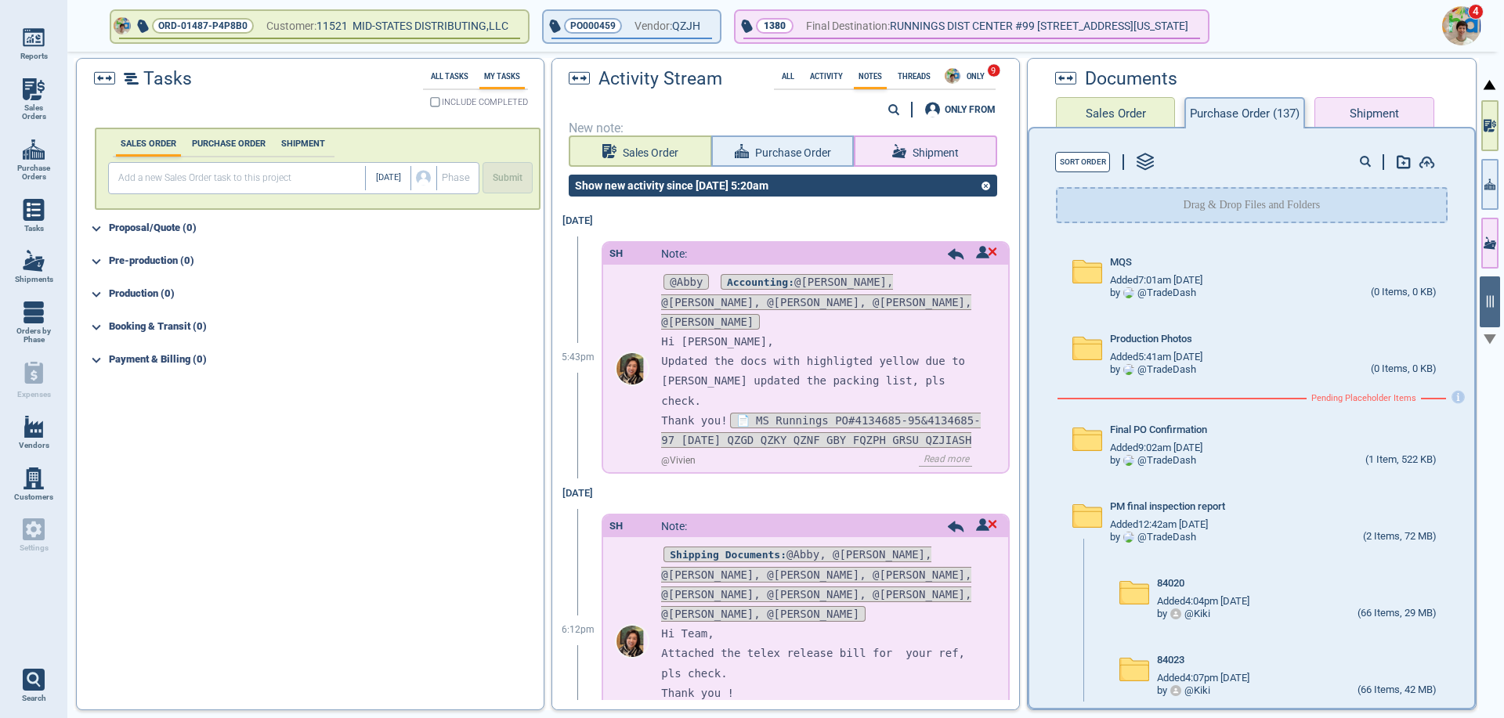
click at [1469, 27] on img at bounding box center [1461, 25] width 39 height 39
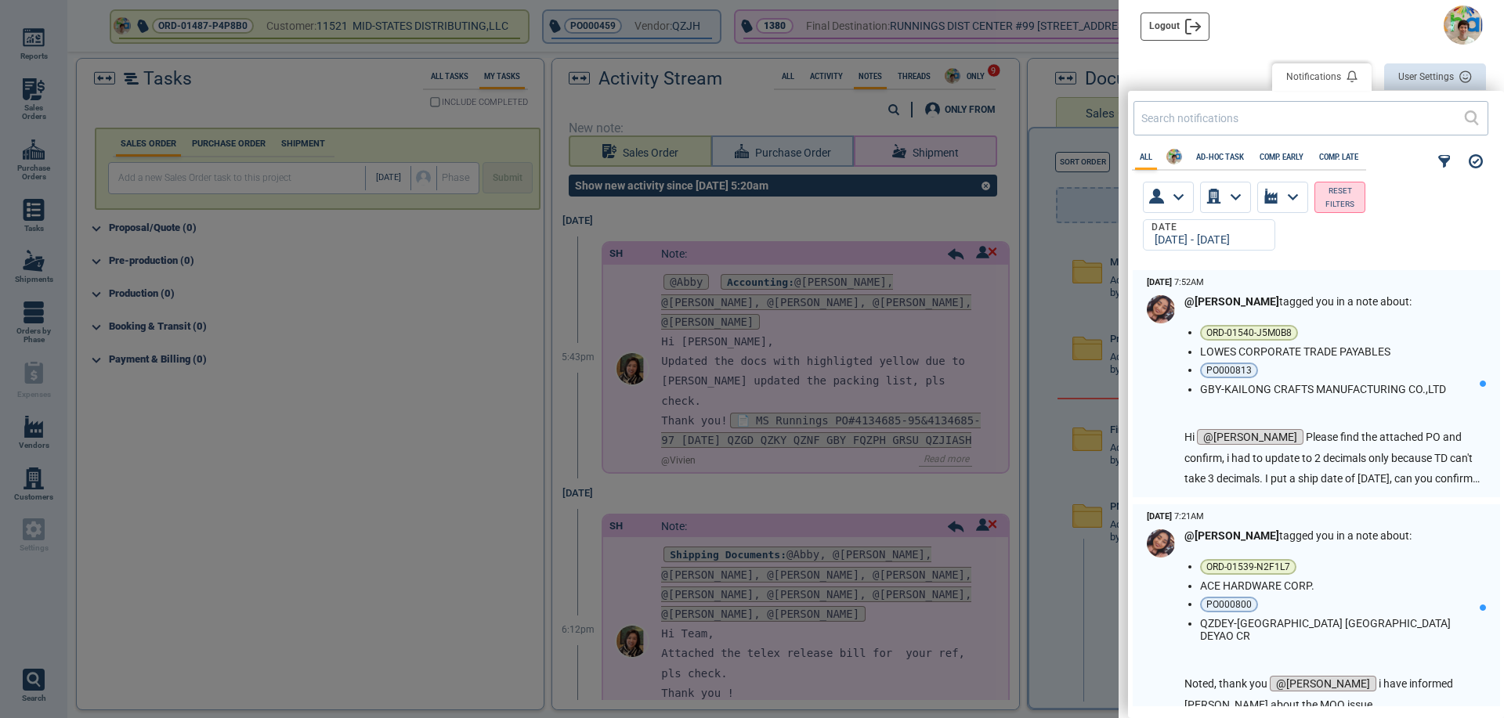
scroll to position [432, 367]
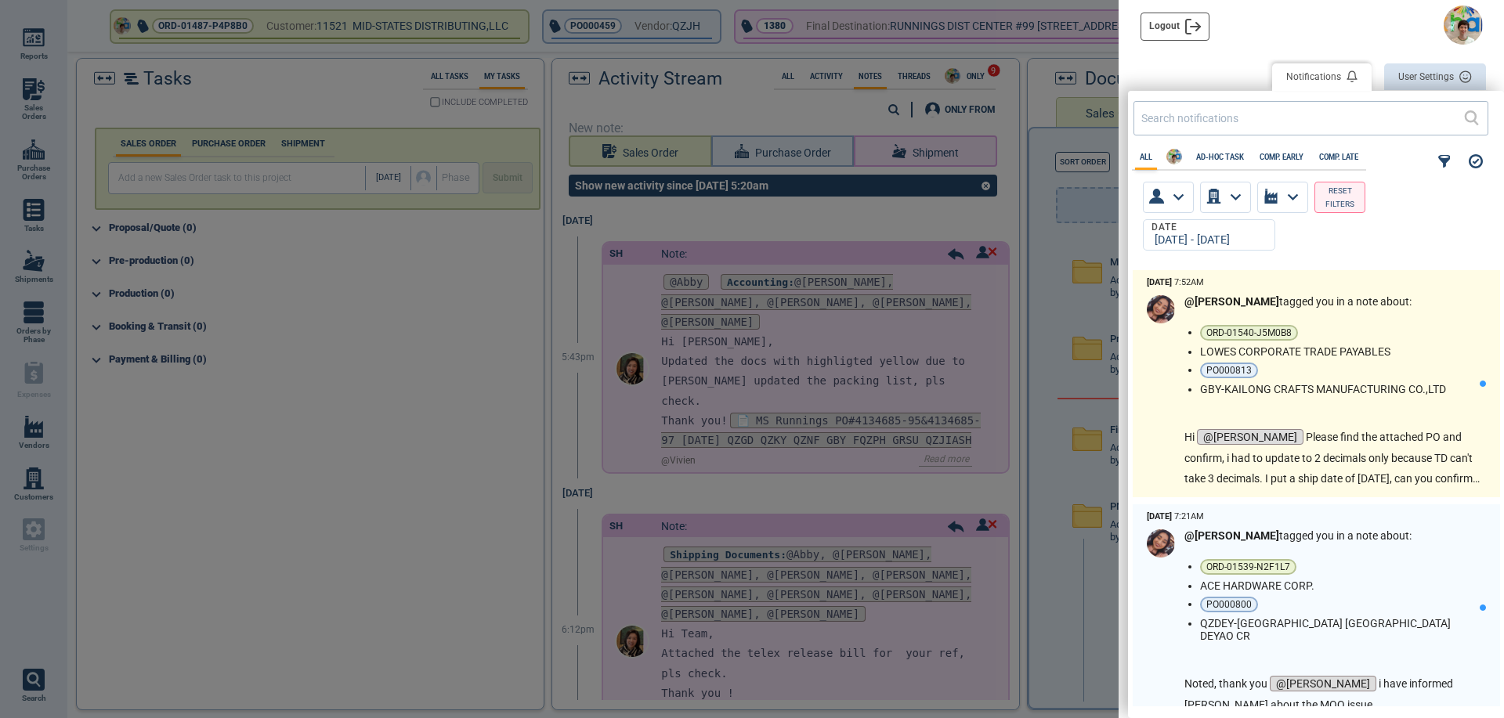
click at [1353, 415] on div "@[PERSON_NAME] tagged you in a note about: ORD-01540-J5M0B8 LOWES CORPORATE TRA…" at bounding box center [1332, 392] width 295 height 194
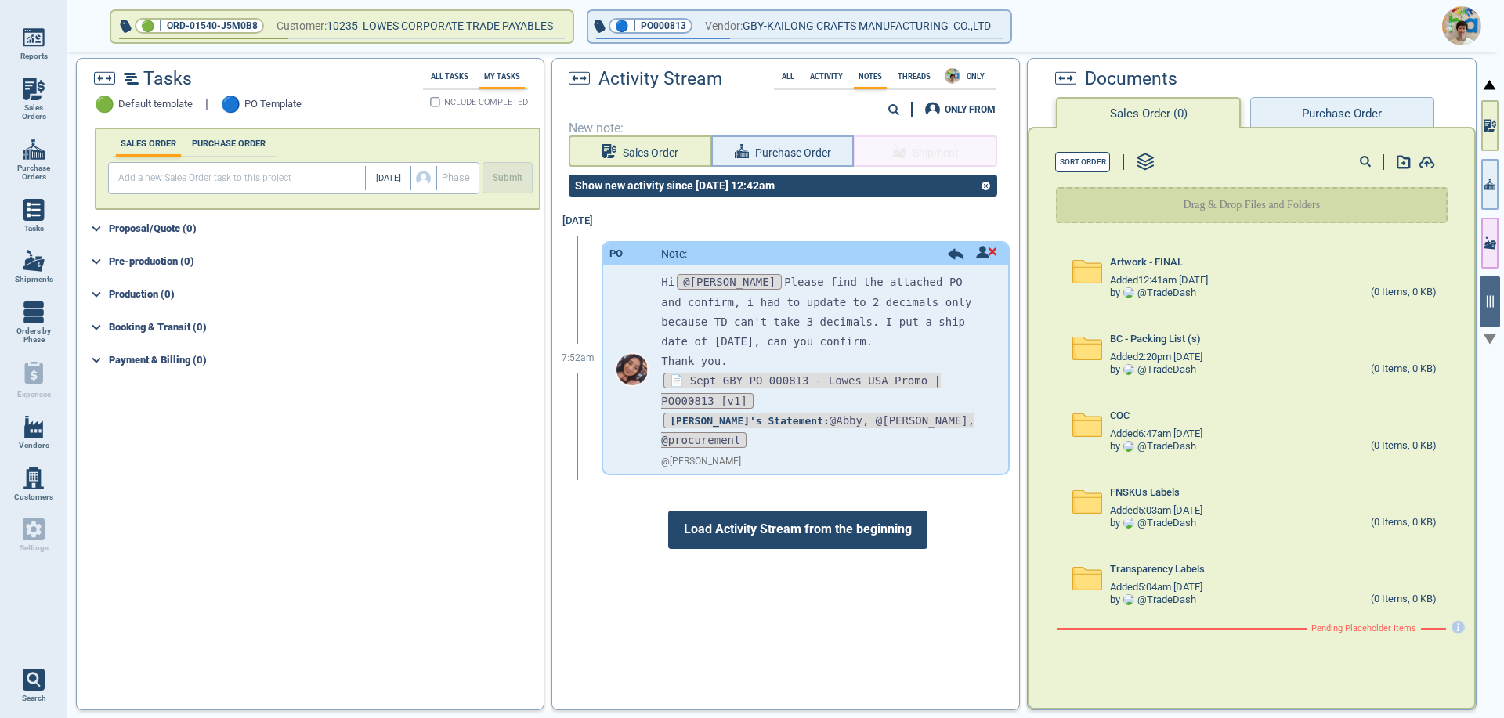
click at [1334, 109] on button "Purchase Order" at bounding box center [1341, 112] width 183 height 31
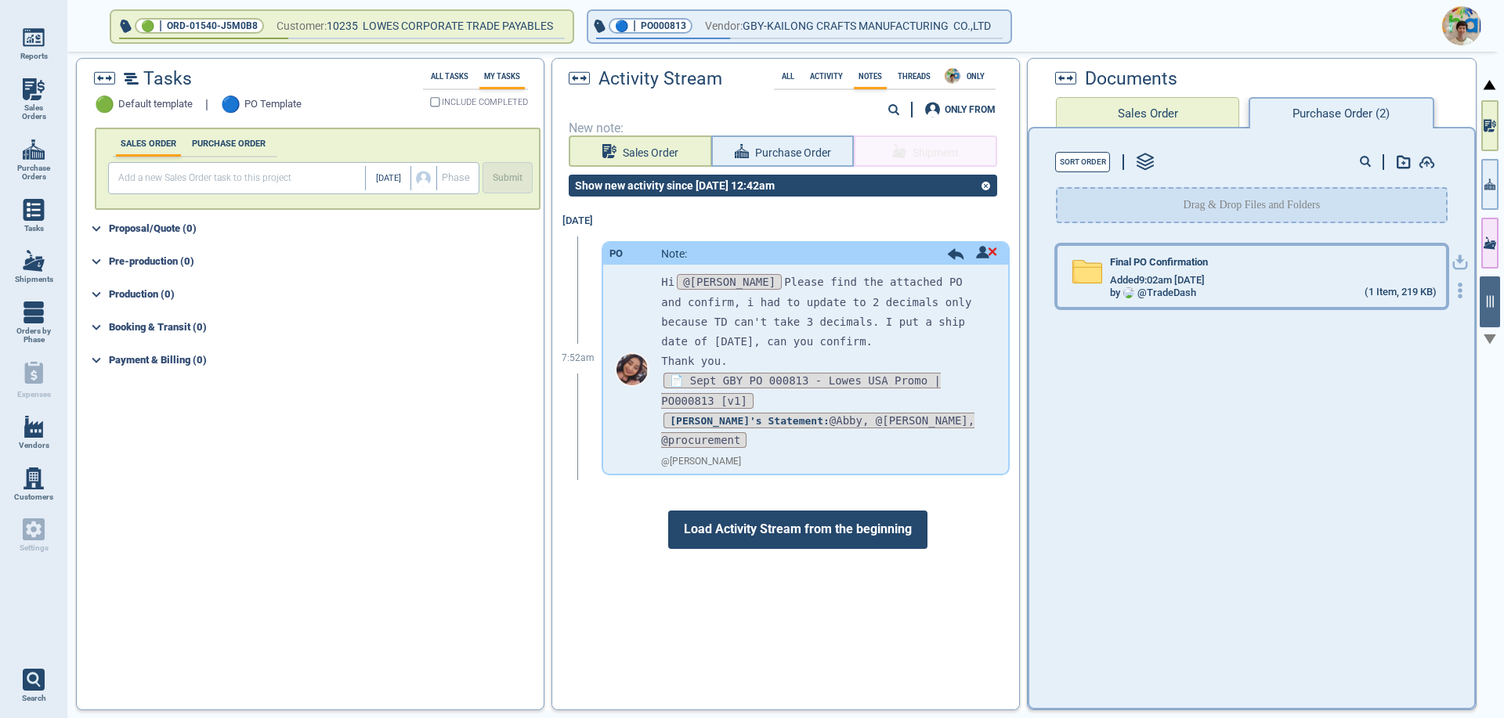
click at [1213, 288] on div "by @ TradeDash (1 Item, 219 KB)" at bounding box center [1273, 293] width 326 height 13
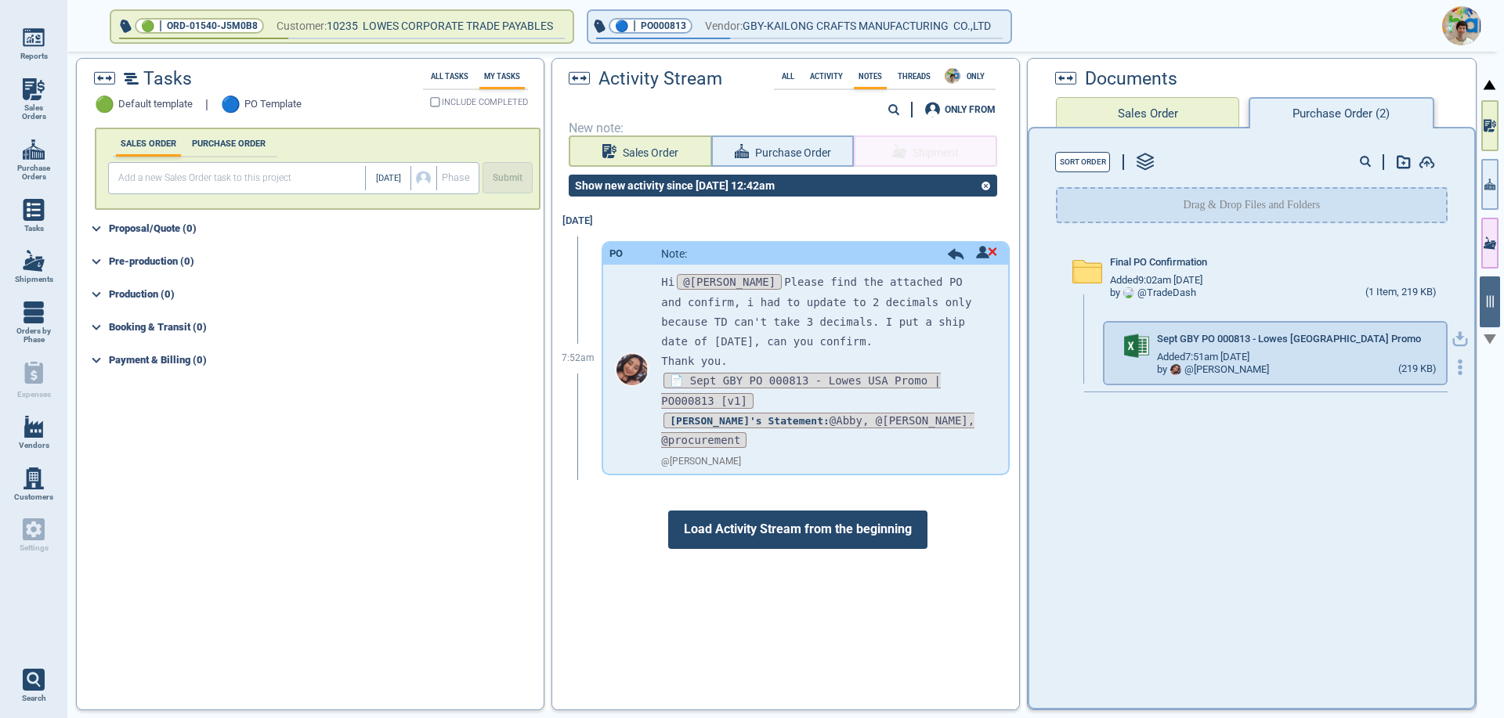
click at [1453, 338] on icon "button" at bounding box center [1461, 339] width 16 height 16
click at [1464, 37] on img at bounding box center [1461, 25] width 39 height 39
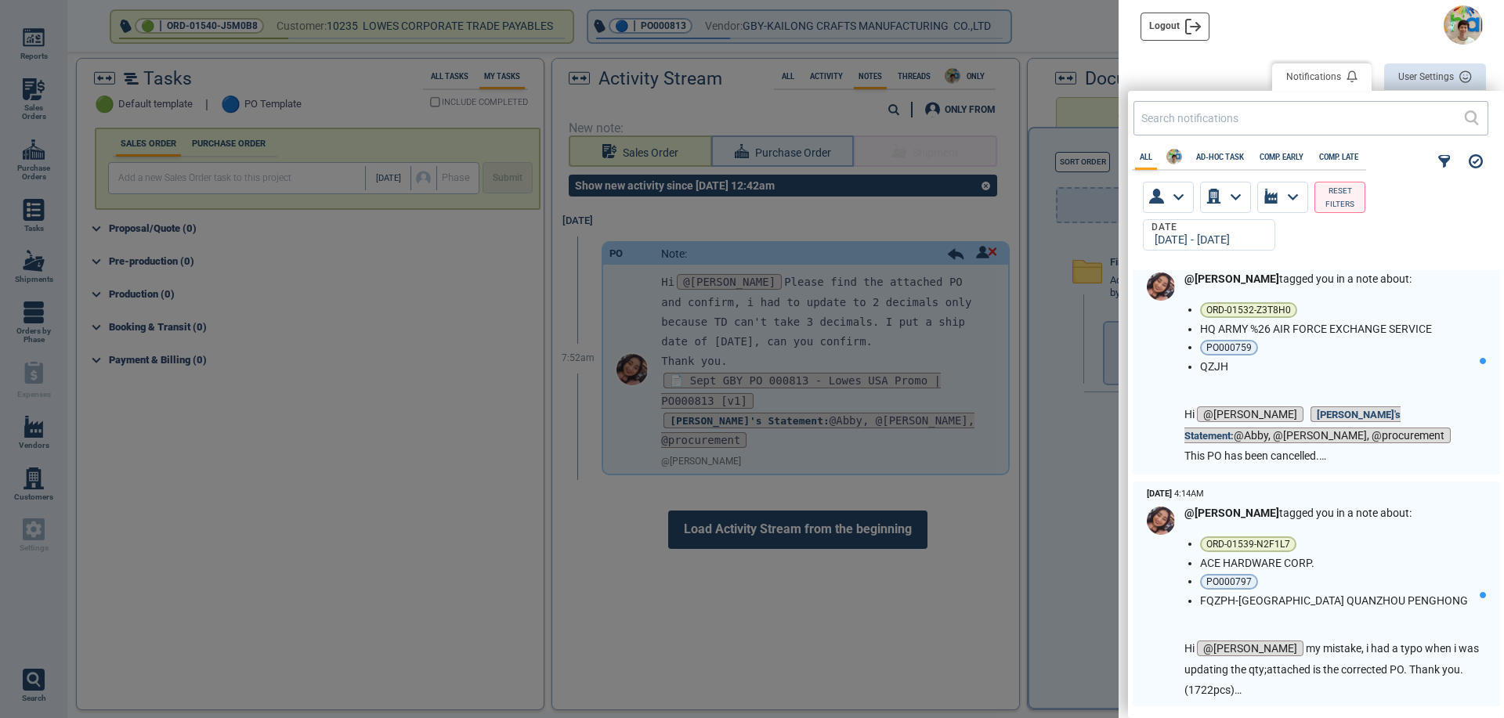
scroll to position [548, 0]
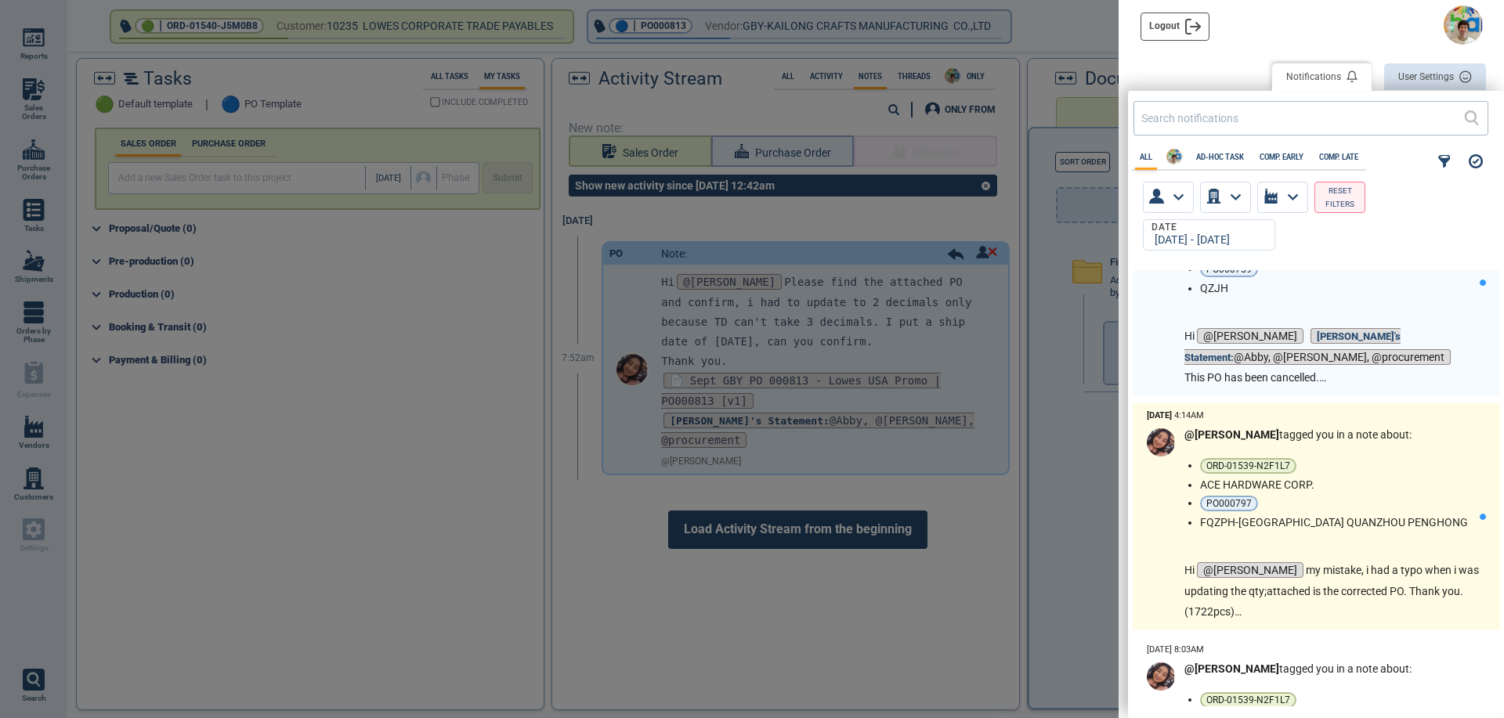
click at [1409, 522] on li "FQZPH-[GEOGRAPHIC_DATA] QUANZHOU PENGHONG" at bounding box center [1336, 522] width 273 height 13
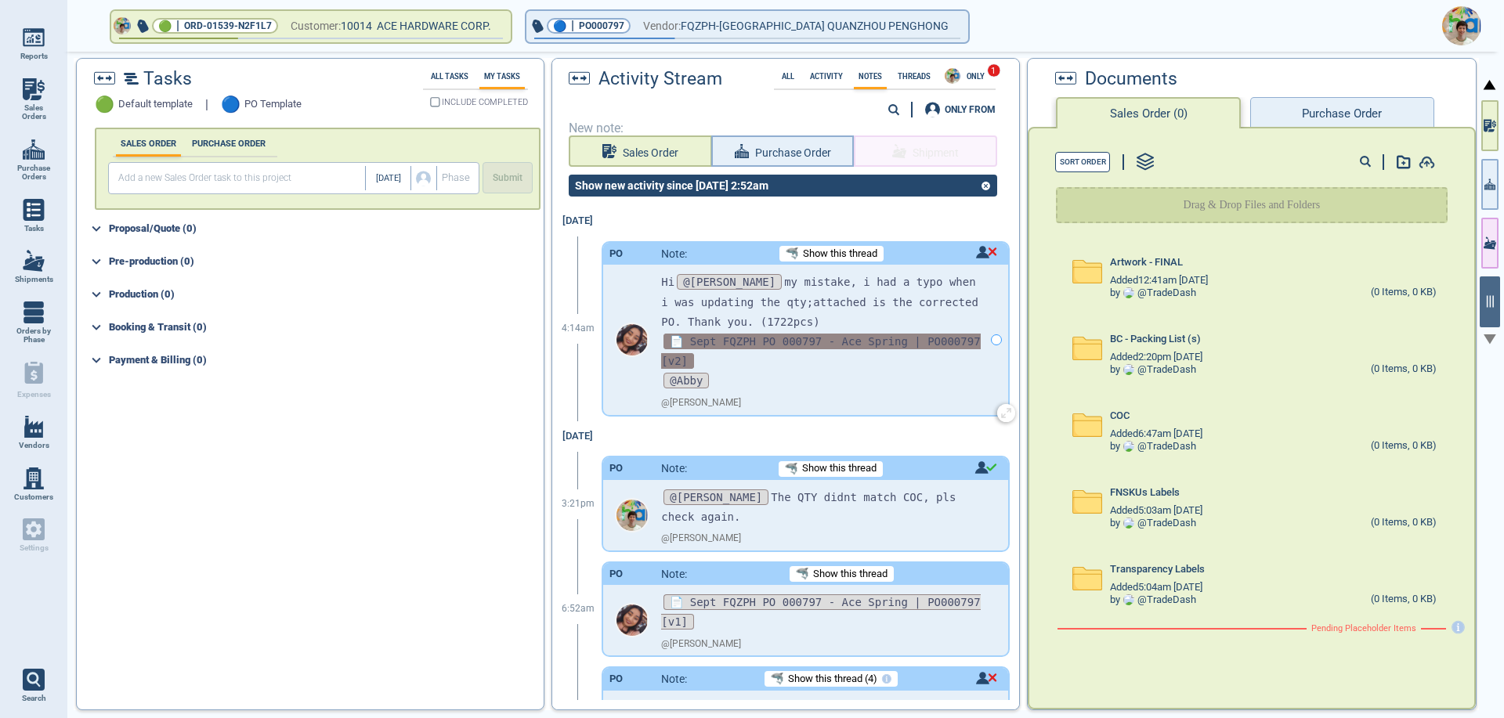
click at [859, 343] on span "📄 Sept FQZPH PO 000797 - Ace Spring | PO000797 [v2]" at bounding box center [820, 351] width 319 height 35
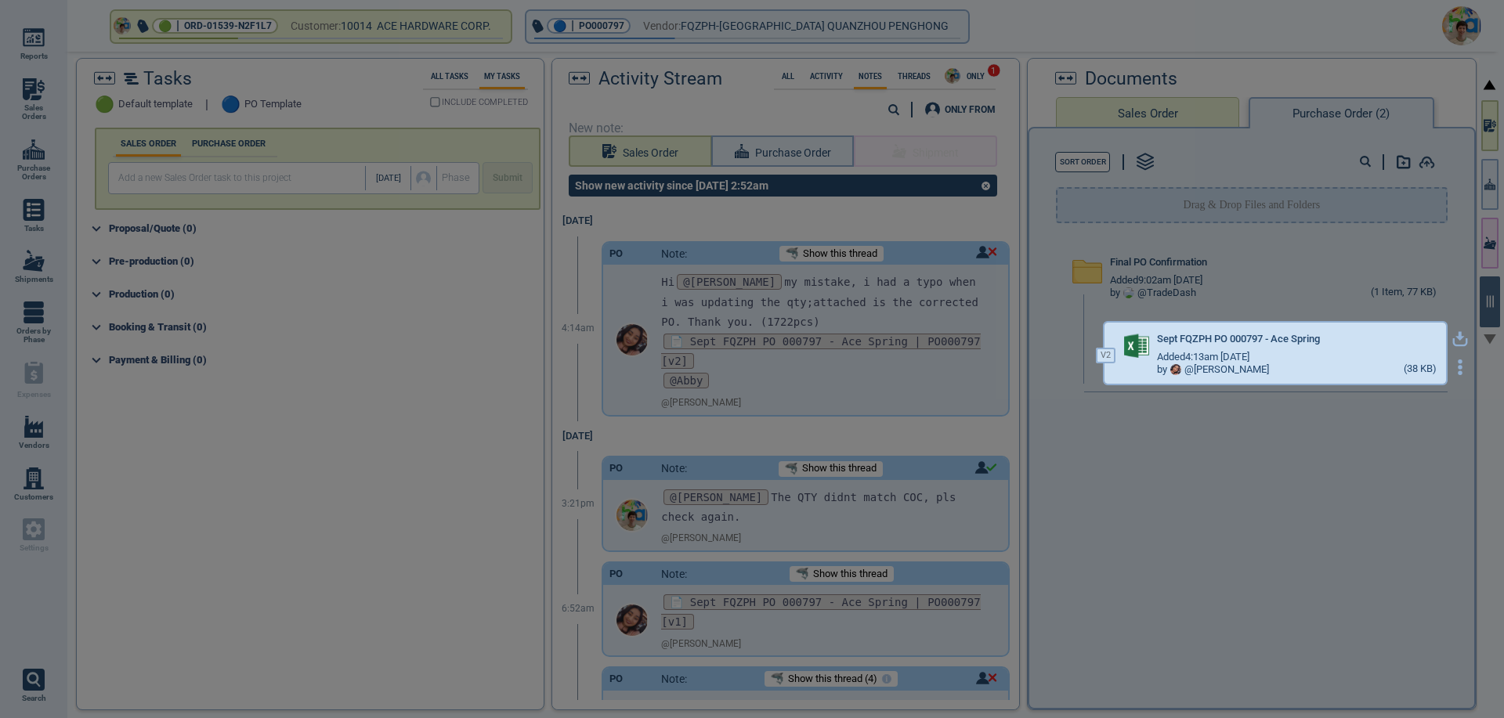
click at [1453, 339] on icon "button" at bounding box center [1461, 339] width 16 height 16
